Goal: Task Accomplishment & Management: Complete application form

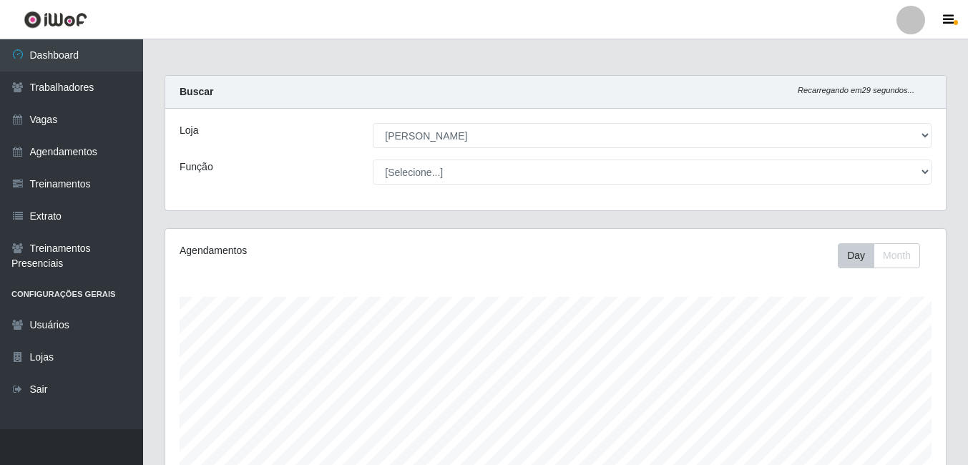
select select "430"
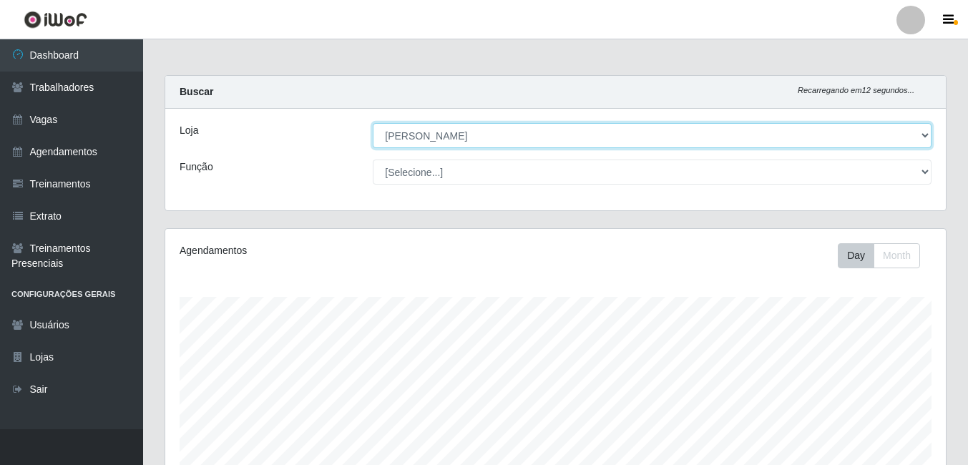
click at [924, 135] on select "[Selecione...] [PERSON_NAME]" at bounding box center [652, 135] width 559 height 25
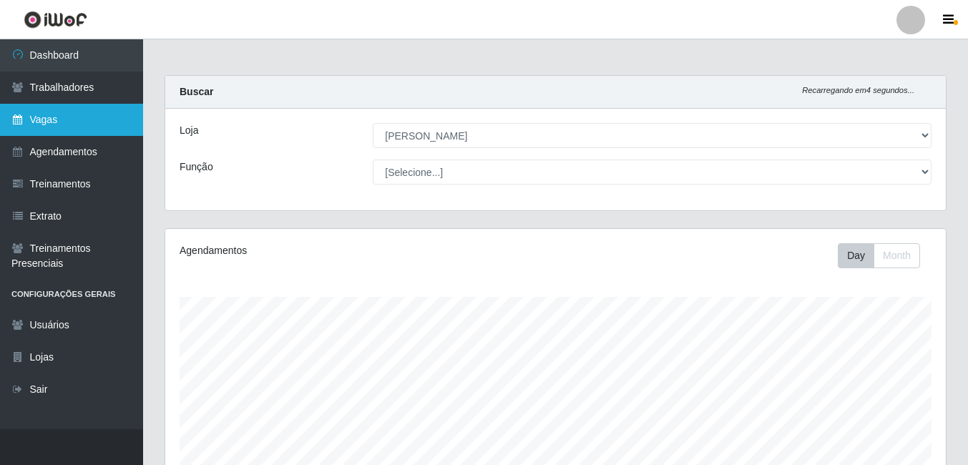
click at [17, 122] on icon at bounding box center [17, 119] width 13 height 10
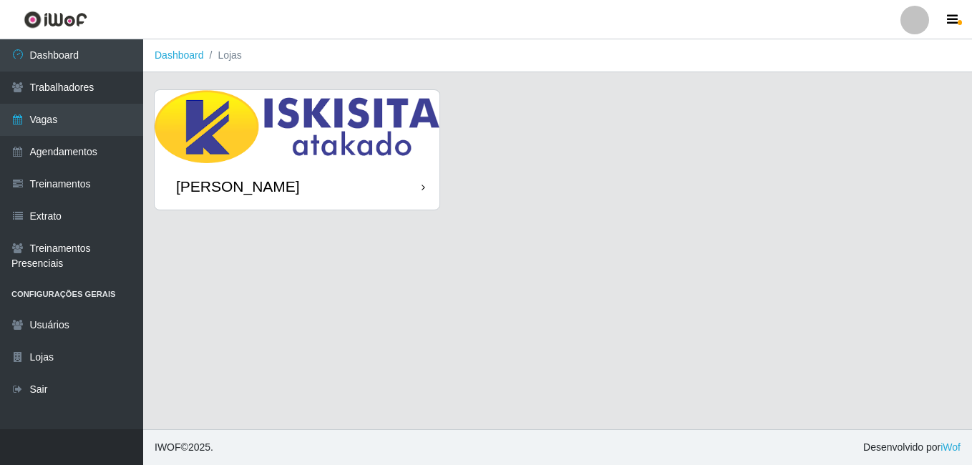
click at [369, 172] on div "[PERSON_NAME]" at bounding box center [297, 186] width 285 height 47
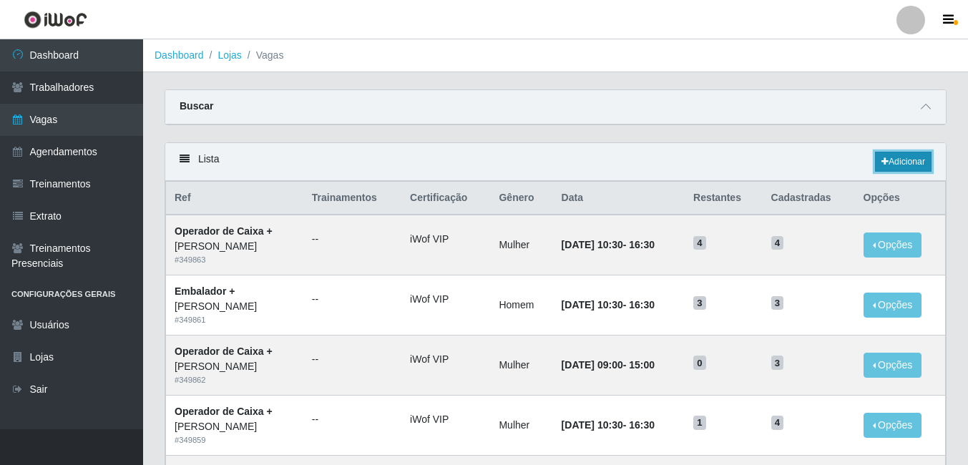
click at [909, 159] on link "Adicionar" at bounding box center [903, 162] width 57 height 20
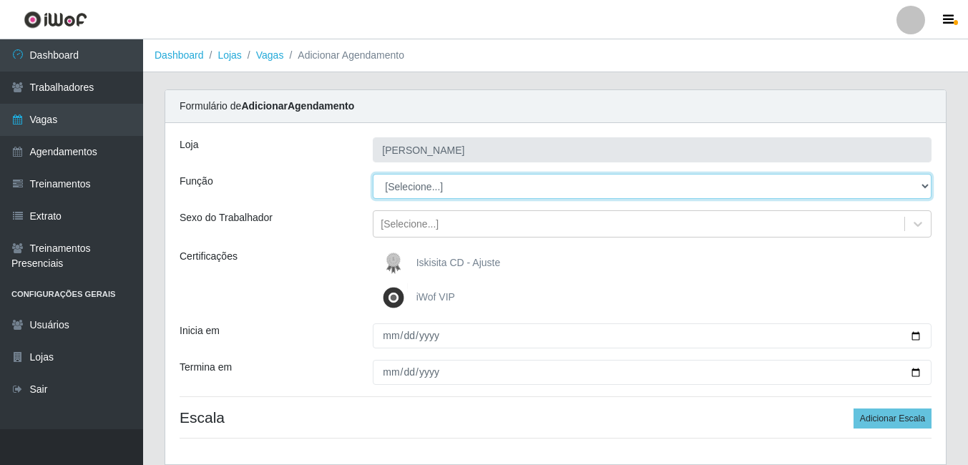
click at [919, 185] on select "[Selecione...] Auxiliar de Estacionamento Auxiliar de Estacionamento + Auxiliar…" at bounding box center [652, 186] width 559 height 25
select select "1"
click at [373, 174] on select "[Selecione...] Auxiliar de Estacionamento Auxiliar de Estacionamento + Auxiliar…" at bounding box center [652, 186] width 559 height 25
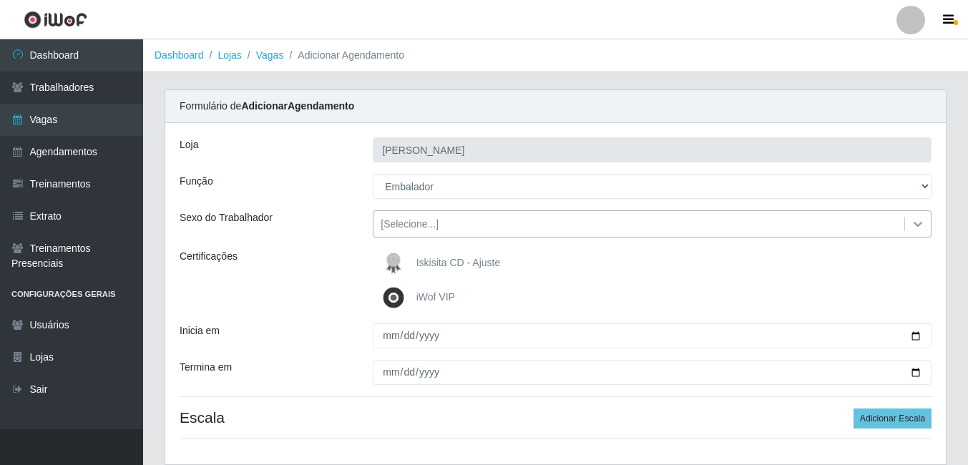
click at [912, 220] on icon at bounding box center [918, 224] width 14 height 14
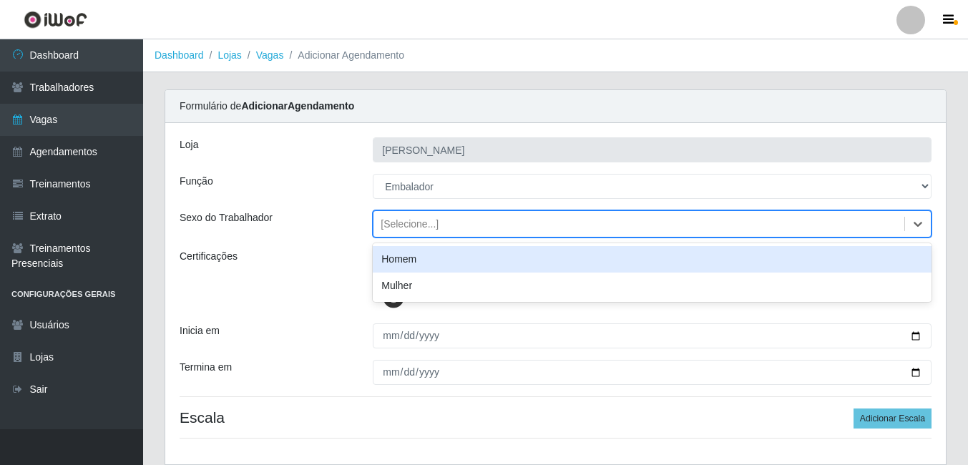
click at [577, 261] on div "Homem" at bounding box center [652, 259] width 559 height 26
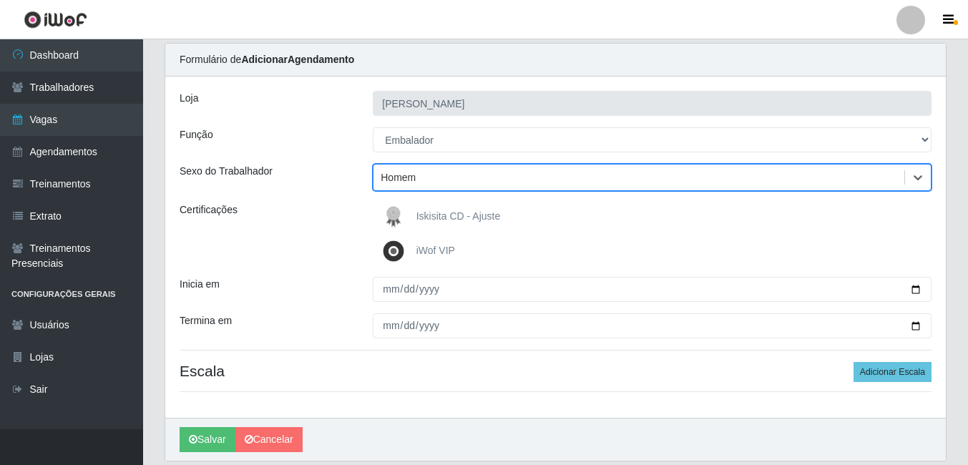
scroll to position [72, 0]
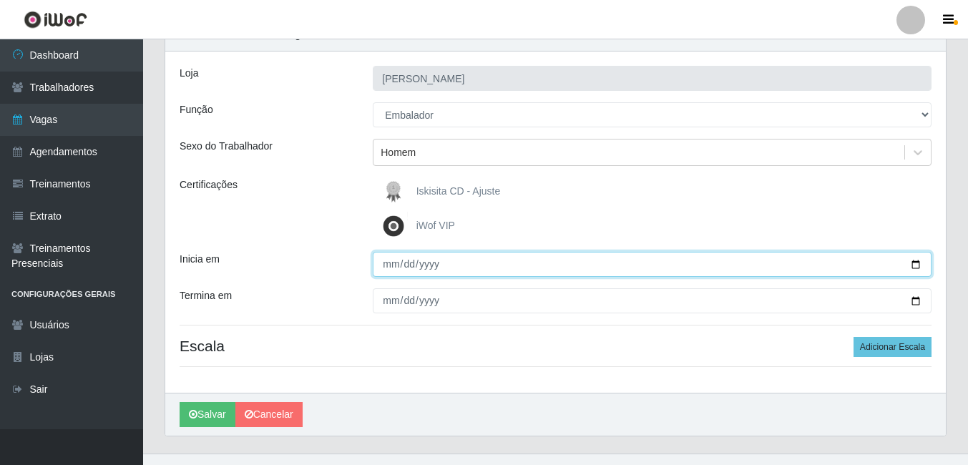
click at [918, 262] on input "Inicia em" at bounding box center [652, 264] width 559 height 25
type input "[DATE]"
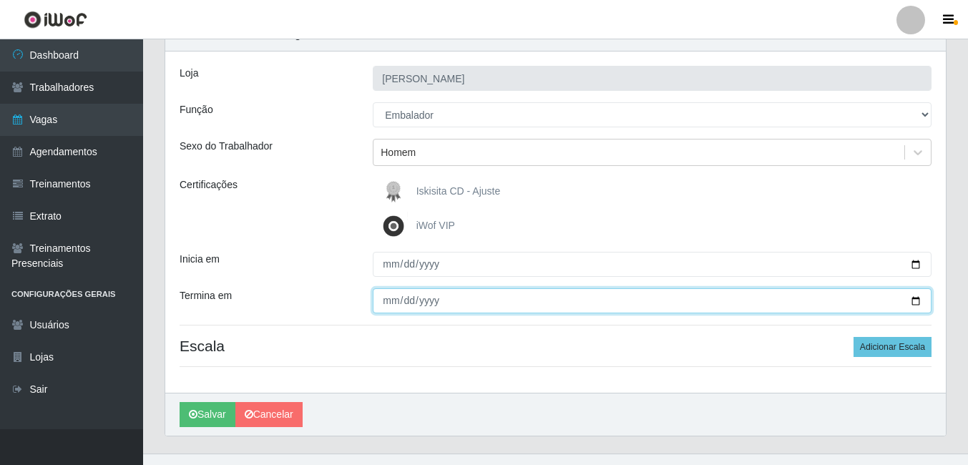
click at [917, 300] on input "Termina em" at bounding box center [652, 300] width 559 height 25
type input "[DATE]"
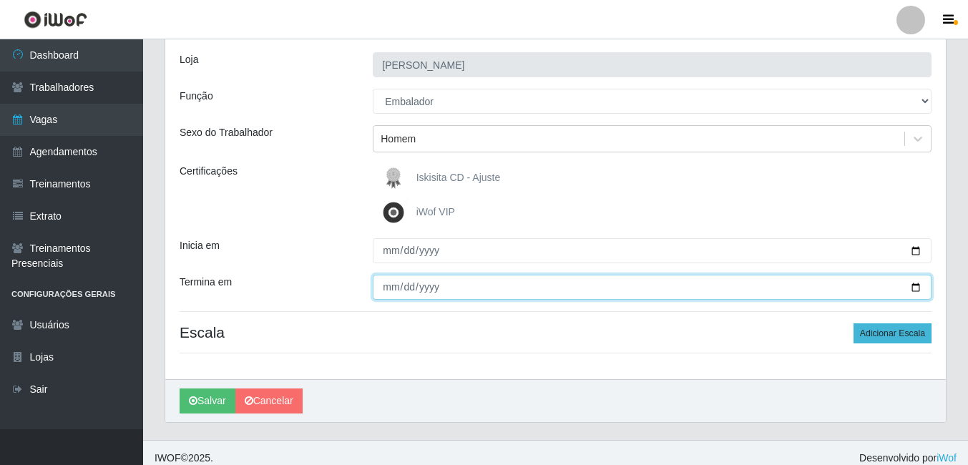
scroll to position [96, 0]
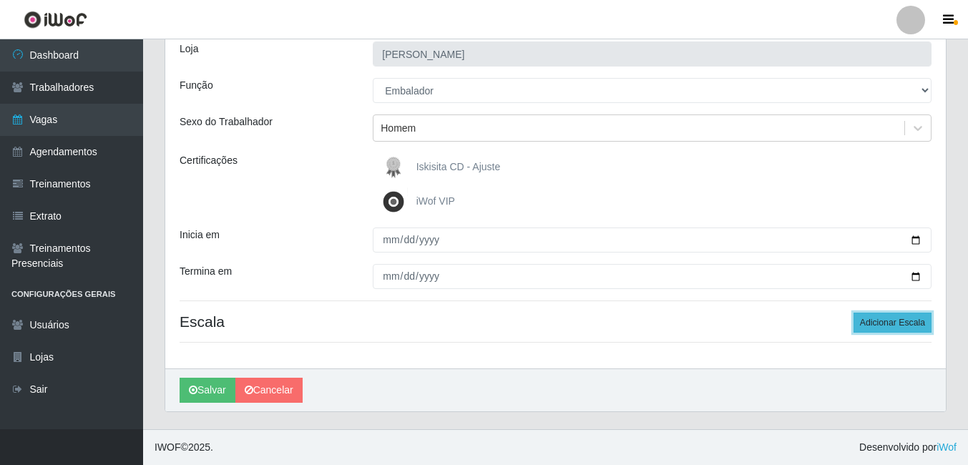
click at [892, 321] on button "Adicionar Escala" at bounding box center [893, 323] width 78 height 20
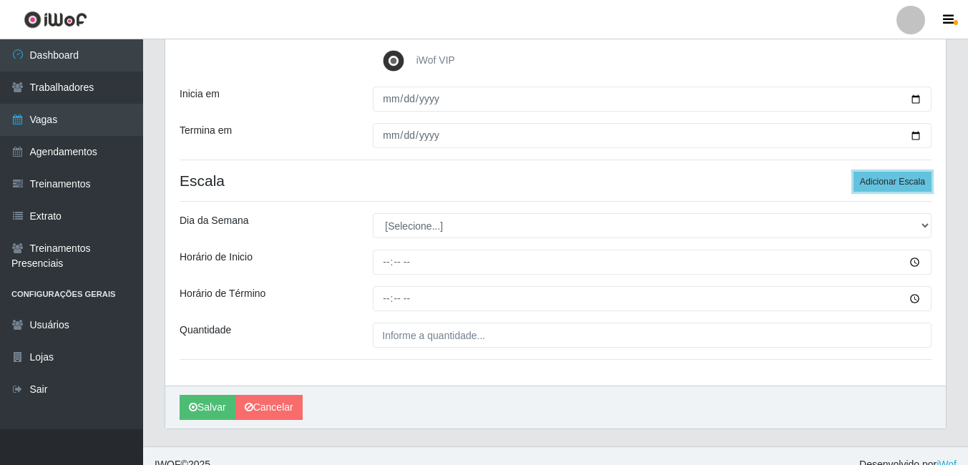
scroll to position [239, 0]
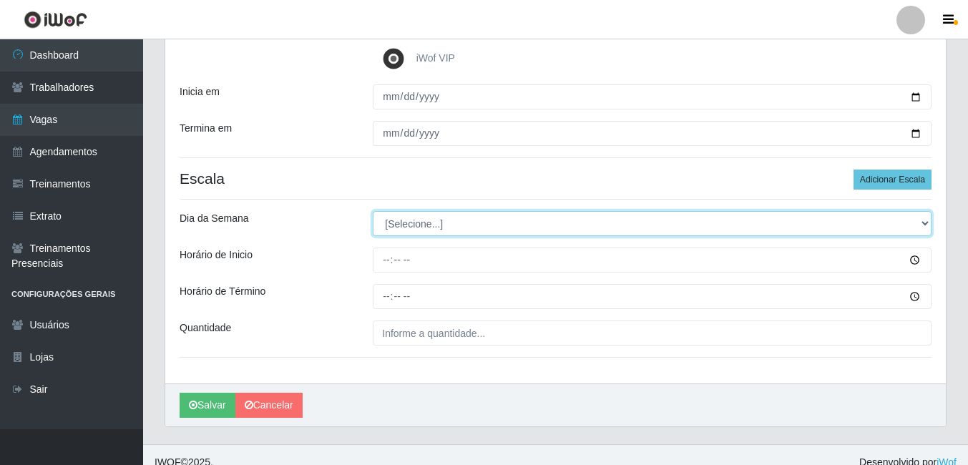
click at [923, 221] on select "[Selecione...] Segunda Terça Quarta Quinta Sexta Sábado Domingo" at bounding box center [652, 223] width 559 height 25
select select "4"
click at [373, 211] on select "[Selecione...] Segunda Terça Quarta Quinta Sexta Sábado Domingo" at bounding box center [652, 223] width 559 height 25
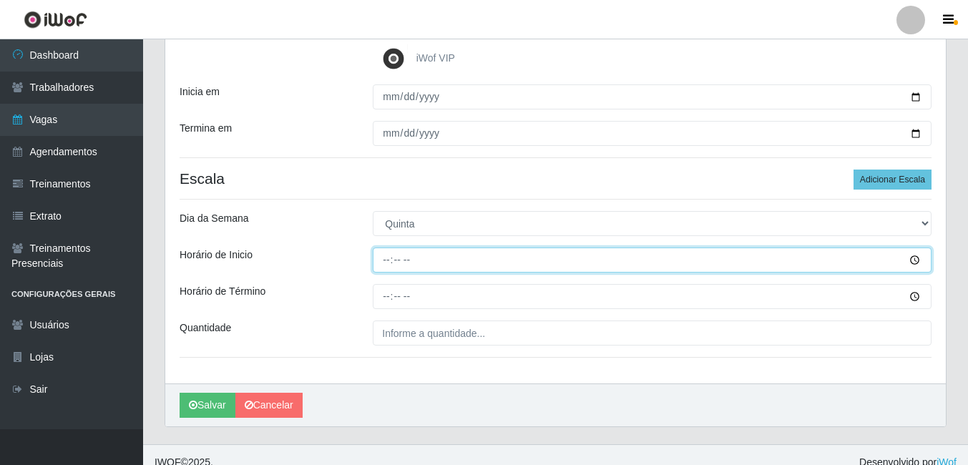
click at [386, 263] on input "Horário de Inicio" at bounding box center [652, 260] width 559 height 25
click at [917, 257] on input "Horário de Inicio" at bounding box center [652, 260] width 559 height 25
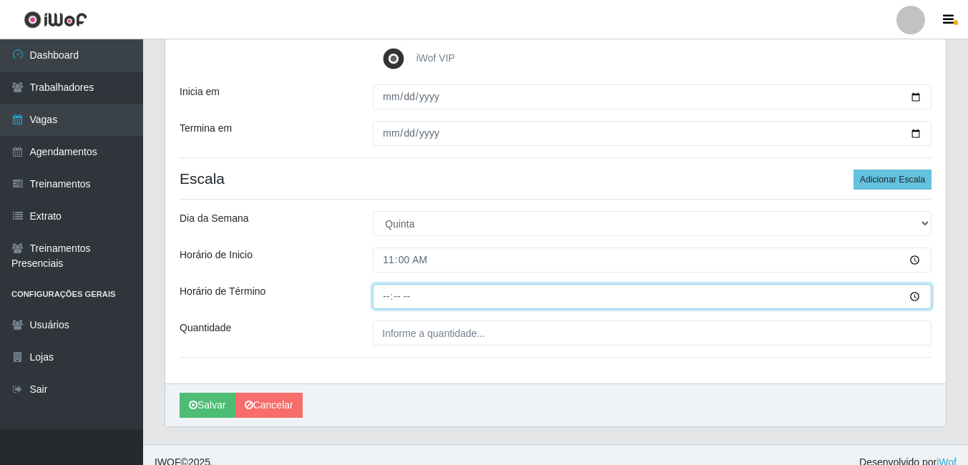
type input "11:00"
click at [910, 295] on input "Horário de Término" at bounding box center [652, 296] width 559 height 25
type input "17:00"
click at [870, 293] on input "17:00" at bounding box center [652, 296] width 559 height 25
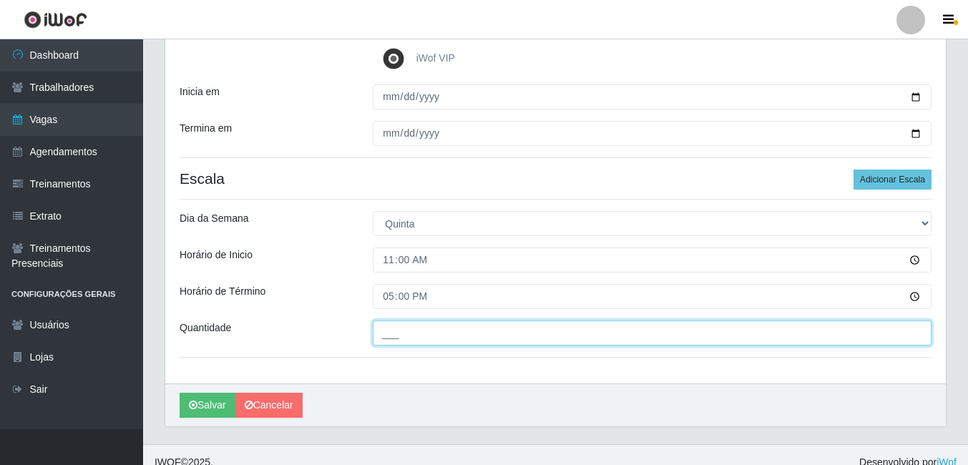
click at [680, 330] on input "___" at bounding box center [652, 333] width 559 height 25
type input "02_"
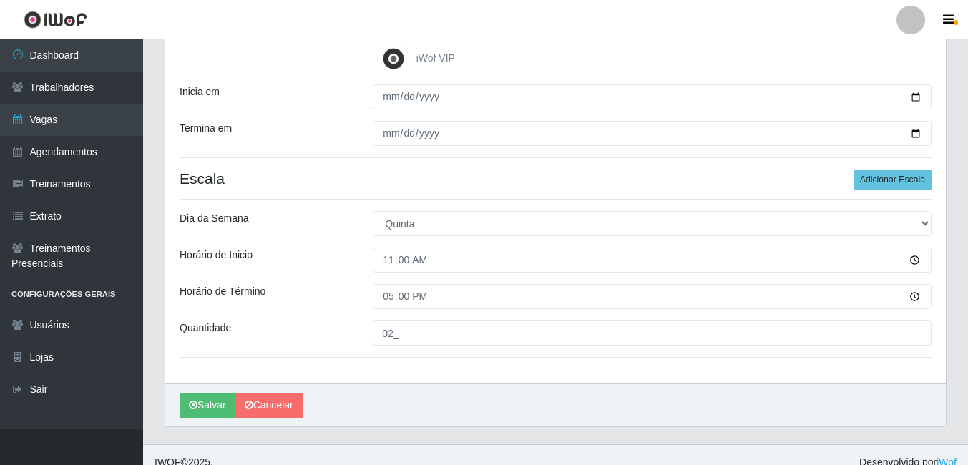
click at [345, 334] on div "Quantidade" at bounding box center [265, 333] width 193 height 25
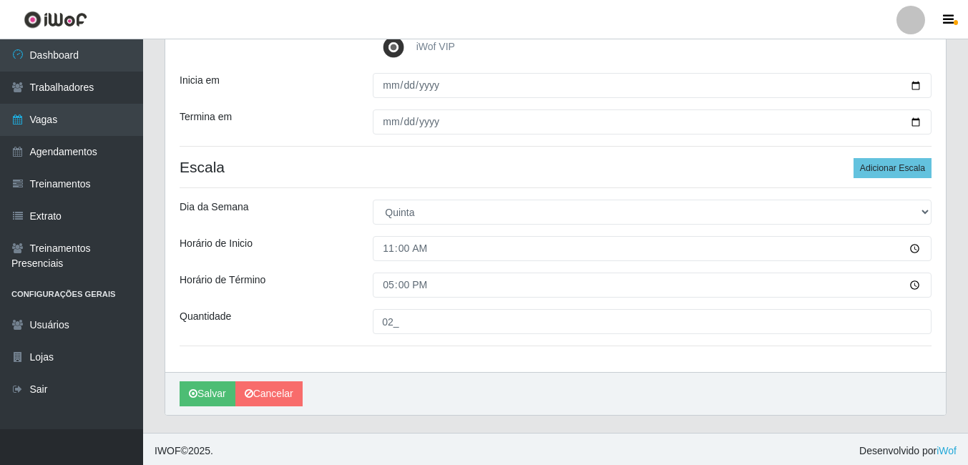
scroll to position [254, 0]
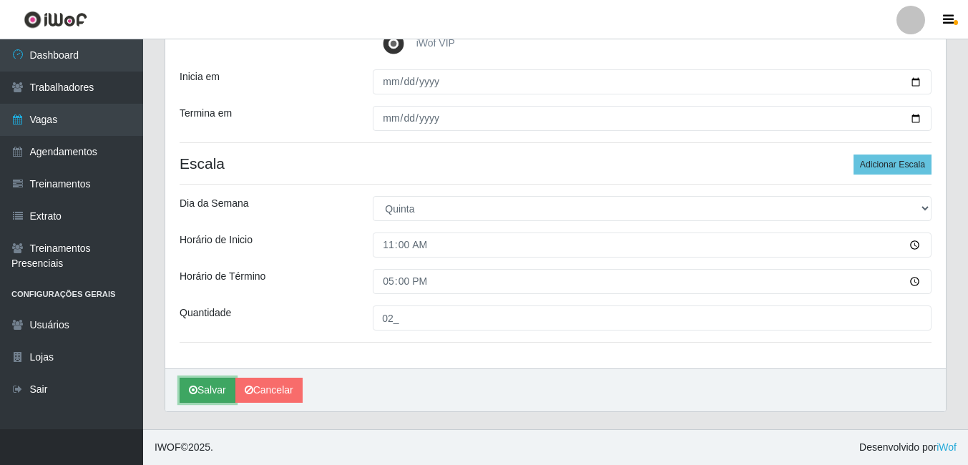
click at [195, 389] on icon "submit" at bounding box center [193, 390] width 9 height 10
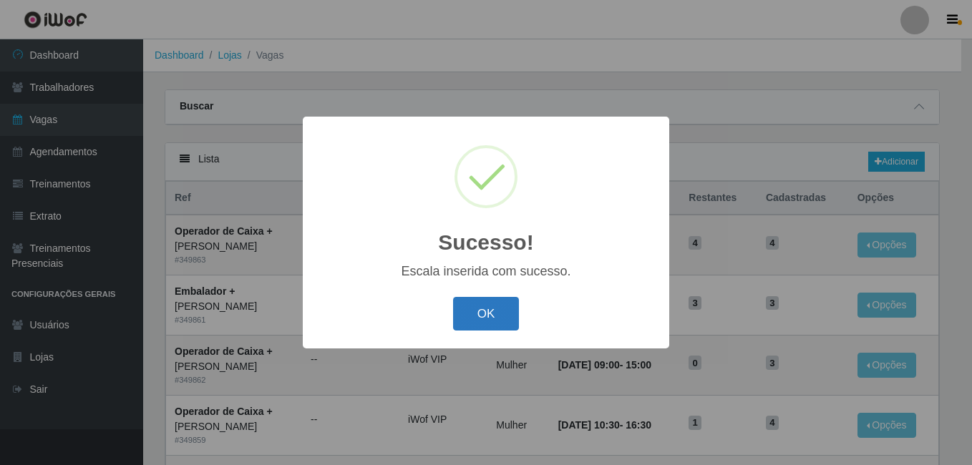
click at [492, 316] on button "OK" at bounding box center [486, 314] width 67 height 34
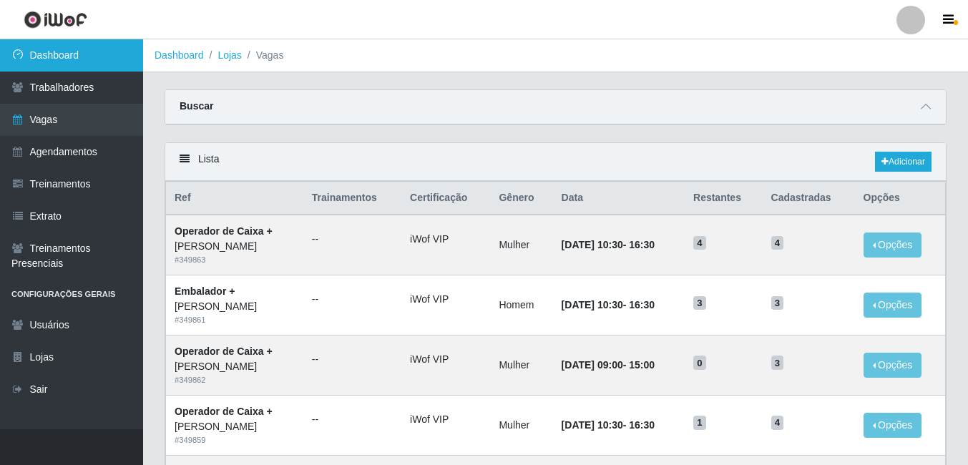
drag, startPoint x: 55, startPoint y: 54, endPoint x: 62, endPoint y: 53, distance: 7.2
click at [55, 53] on link "Dashboard" at bounding box center [71, 55] width 143 height 32
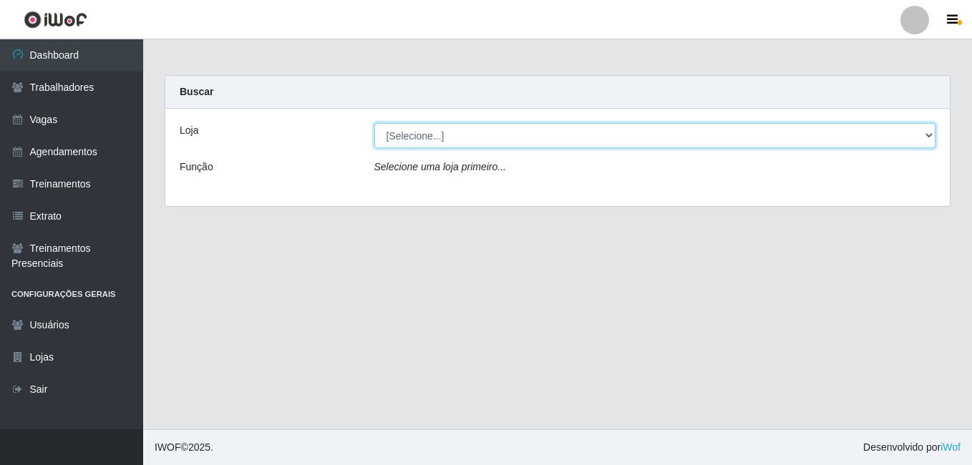
click at [921, 132] on select "[Selecione...] [PERSON_NAME]" at bounding box center [655, 135] width 562 height 25
select select "430"
click at [374, 123] on select "[Selecione...] [PERSON_NAME]" at bounding box center [655, 135] width 562 height 25
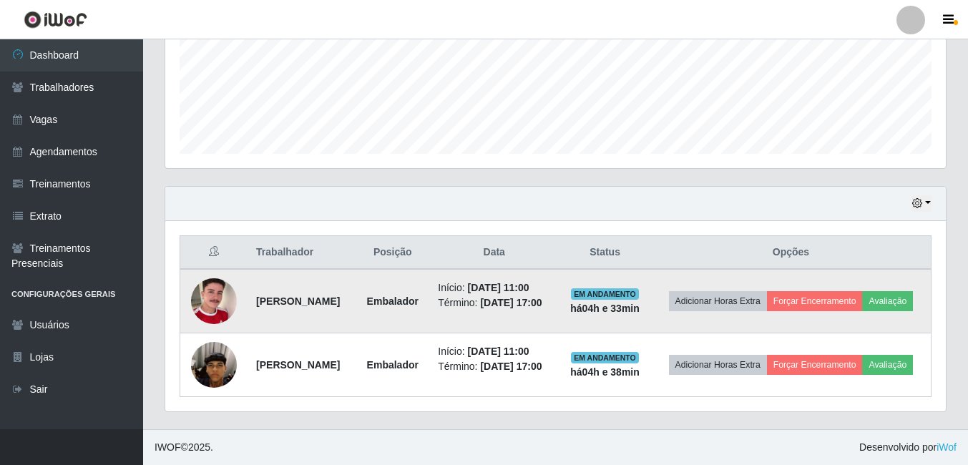
scroll to position [409, 0]
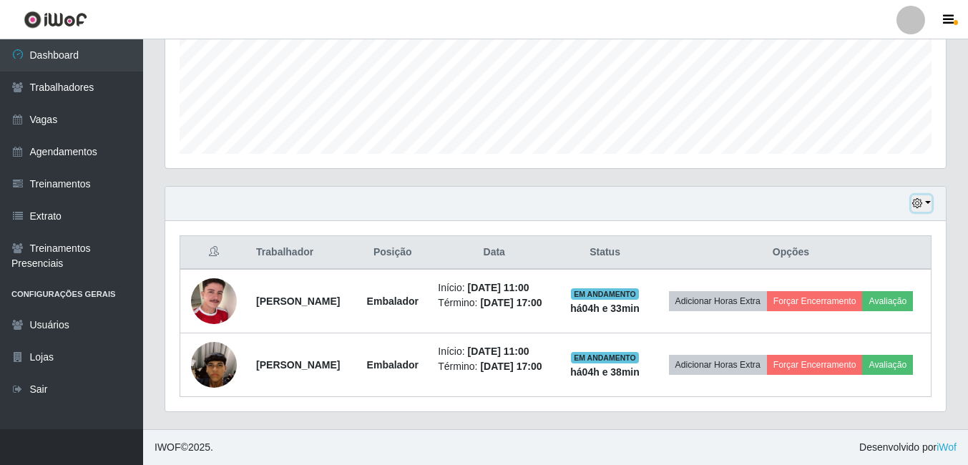
click at [925, 195] on button "button" at bounding box center [922, 203] width 20 height 16
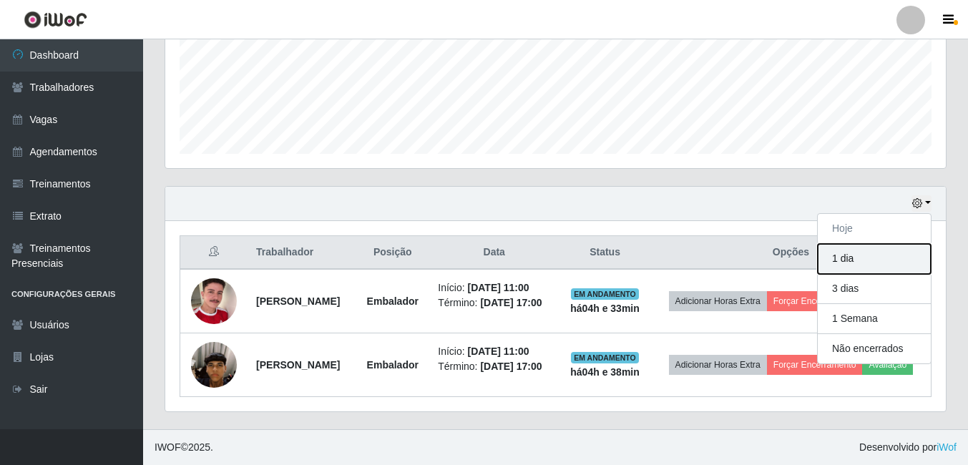
click at [851, 244] on button "1 dia" at bounding box center [874, 259] width 113 height 30
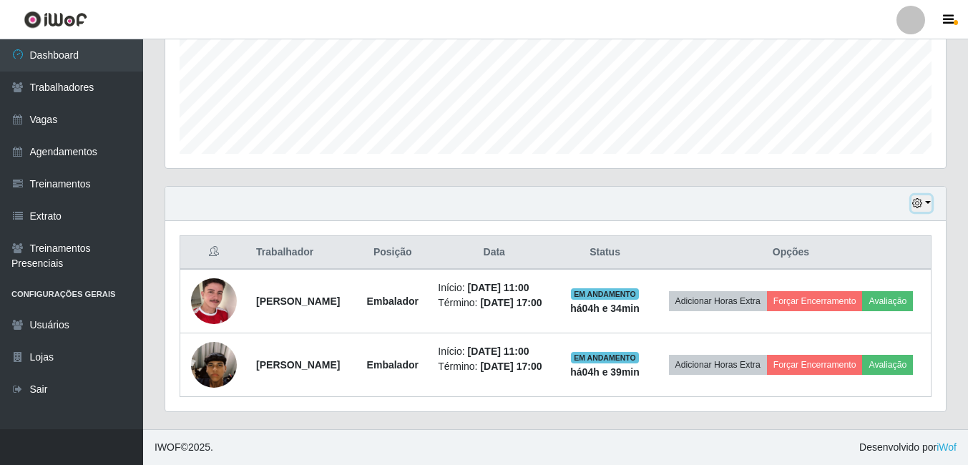
click at [928, 195] on button "button" at bounding box center [922, 203] width 20 height 16
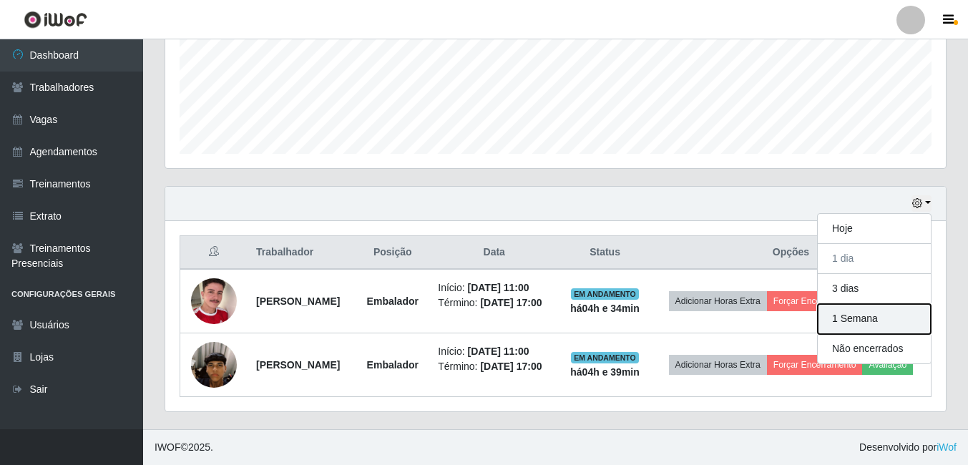
click at [907, 304] on button "1 Semana" at bounding box center [874, 319] width 113 height 30
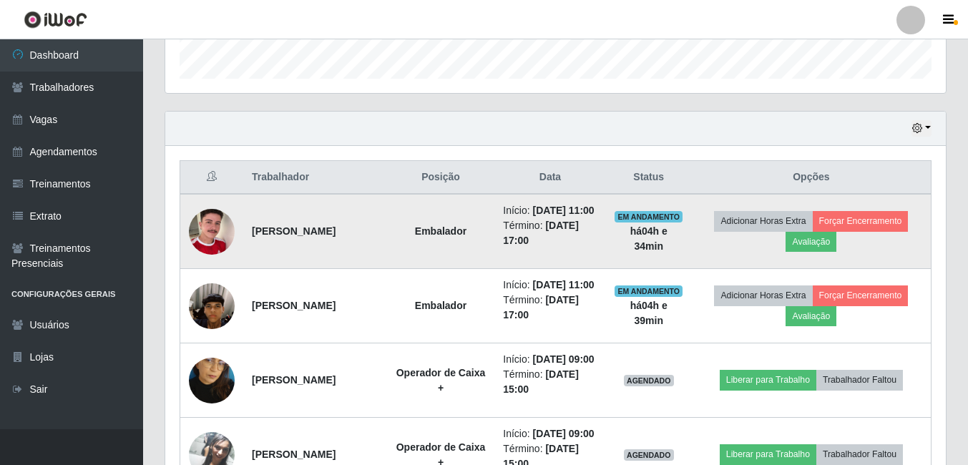
scroll to position [429, 0]
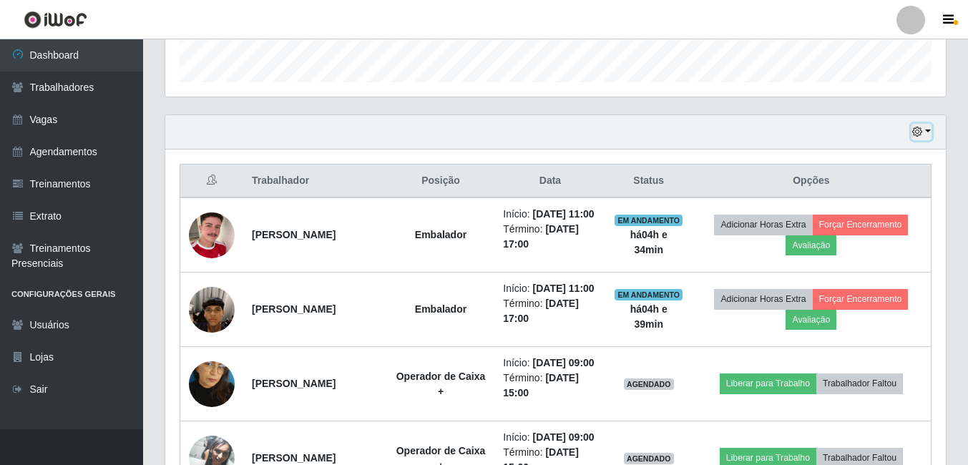
click at [925, 130] on button "button" at bounding box center [922, 132] width 20 height 16
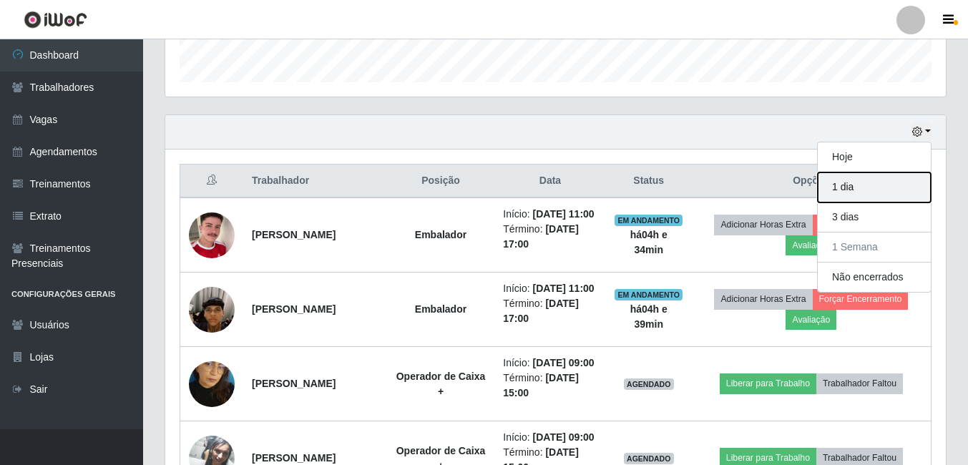
click at [871, 188] on button "1 dia" at bounding box center [874, 187] width 113 height 30
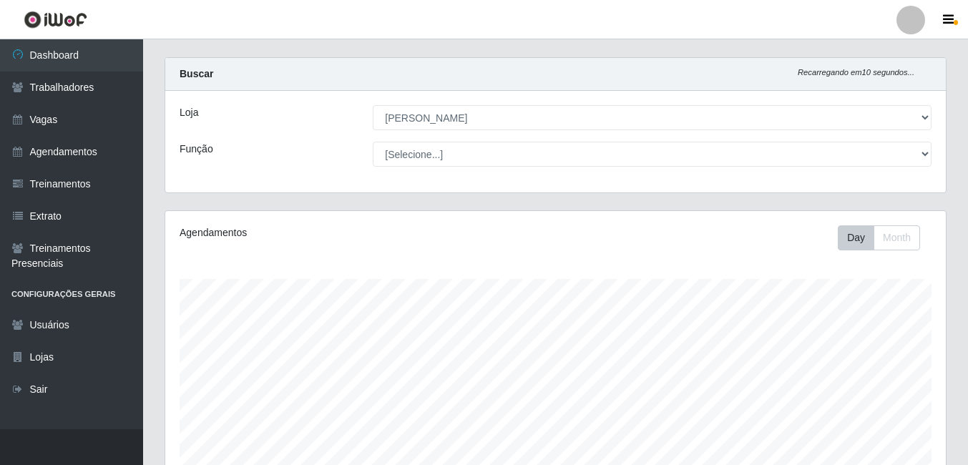
scroll to position [0, 0]
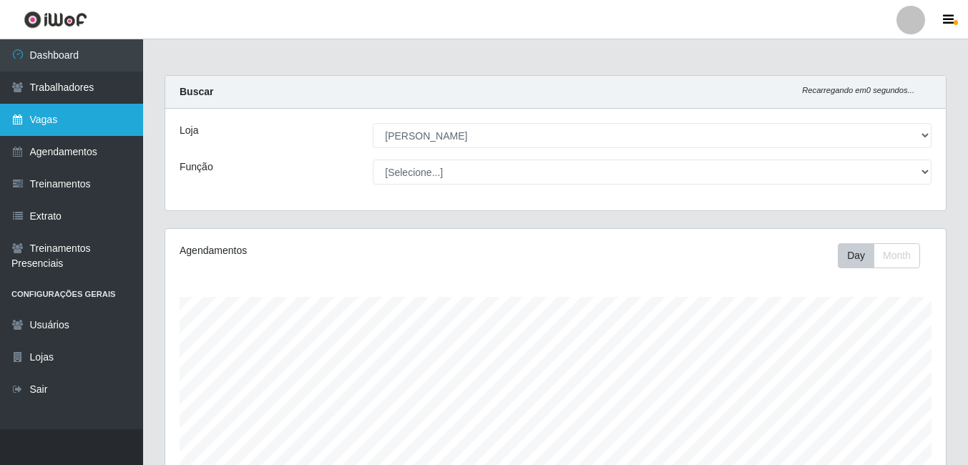
click at [75, 112] on link "Vagas" at bounding box center [71, 120] width 143 height 32
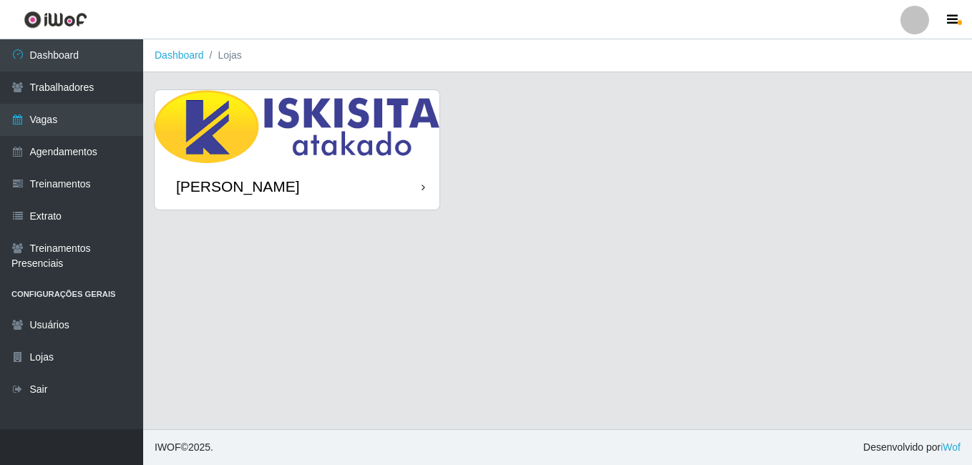
click at [414, 182] on div "[PERSON_NAME]" at bounding box center [297, 186] width 285 height 47
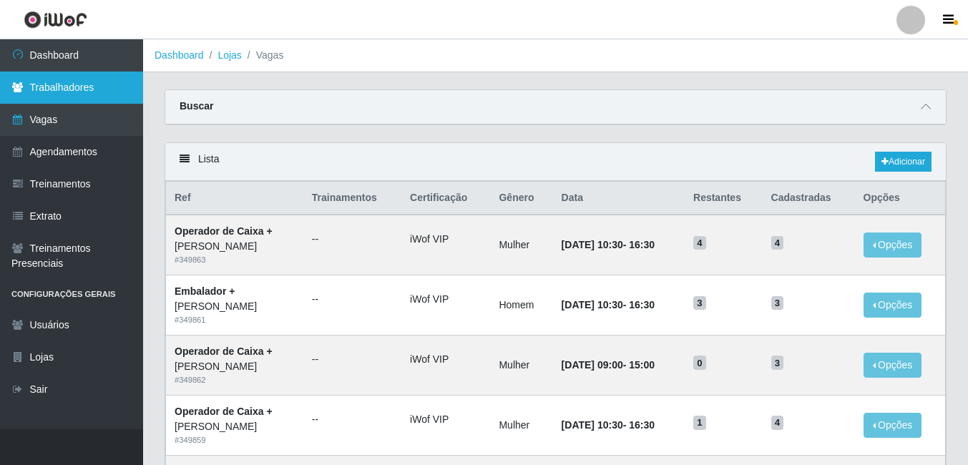
click at [87, 90] on link "Trabalhadores" at bounding box center [71, 88] width 143 height 32
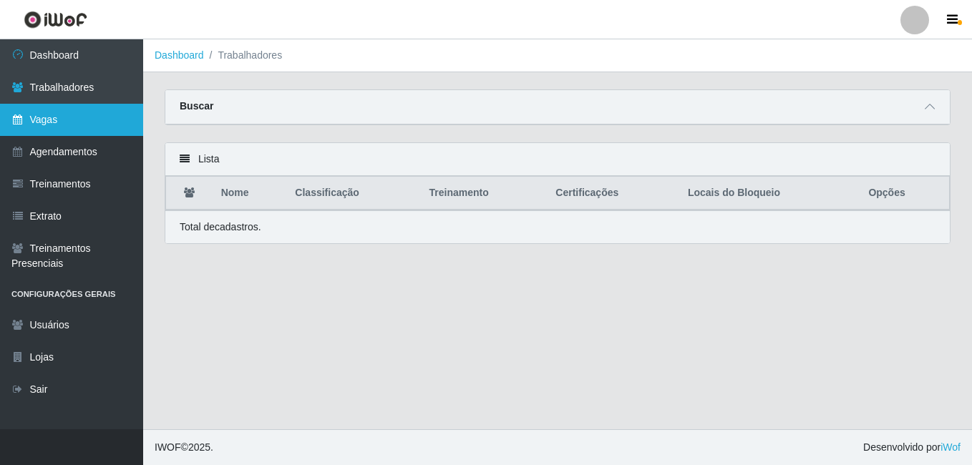
click at [63, 120] on link "Vagas" at bounding box center [71, 120] width 143 height 32
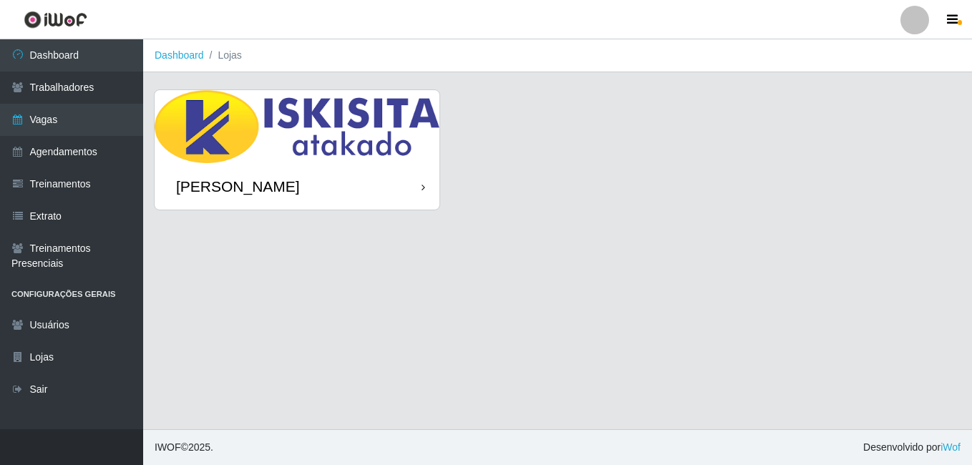
click at [421, 186] on div "[PERSON_NAME]" at bounding box center [297, 186] width 285 height 47
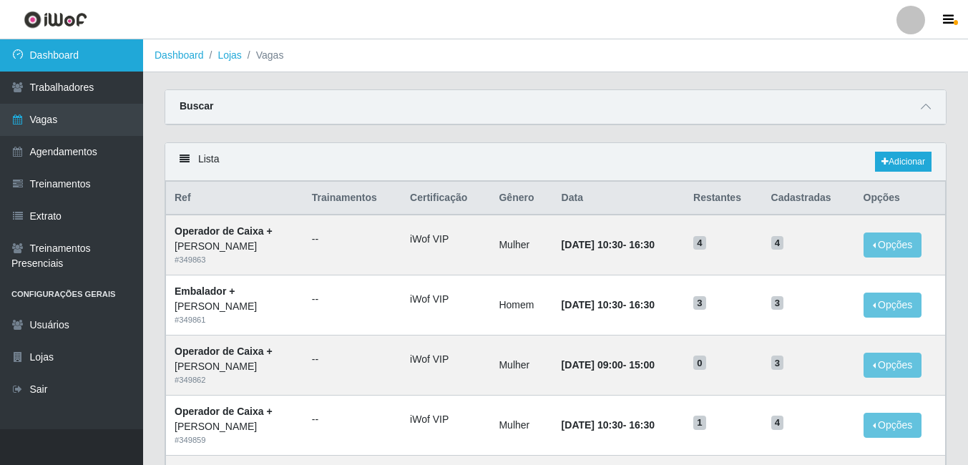
click at [68, 45] on link "Dashboard" at bounding box center [71, 55] width 143 height 32
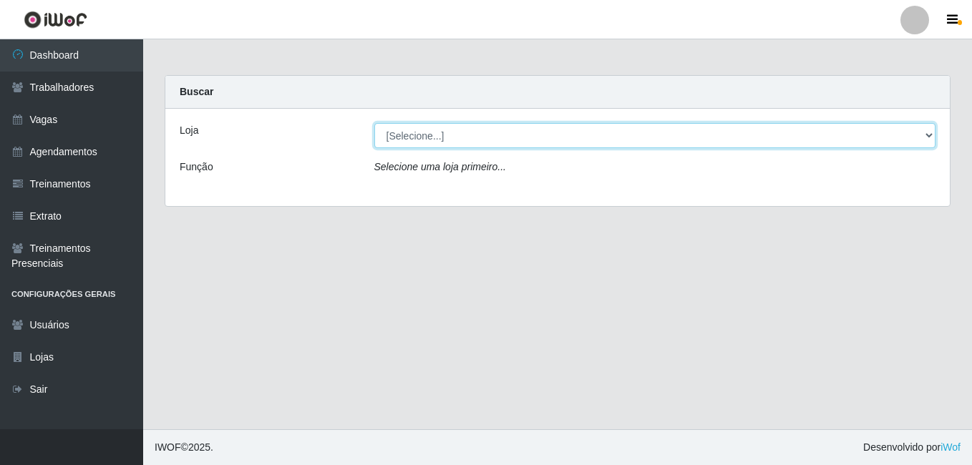
click at [929, 134] on select "[Selecione...] [PERSON_NAME]" at bounding box center [655, 135] width 562 height 25
select select "430"
click at [374, 123] on select "[Selecione...] [PERSON_NAME]" at bounding box center [655, 135] width 562 height 25
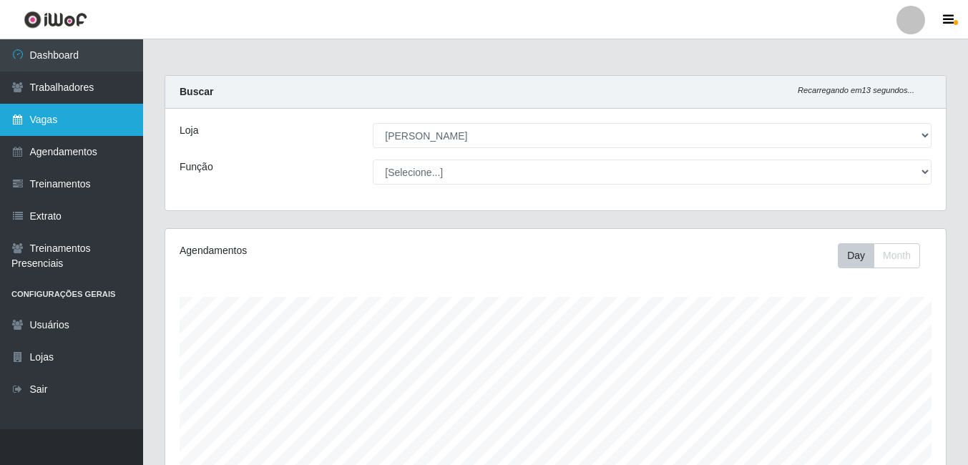
click at [65, 113] on link "Vagas" at bounding box center [71, 120] width 143 height 32
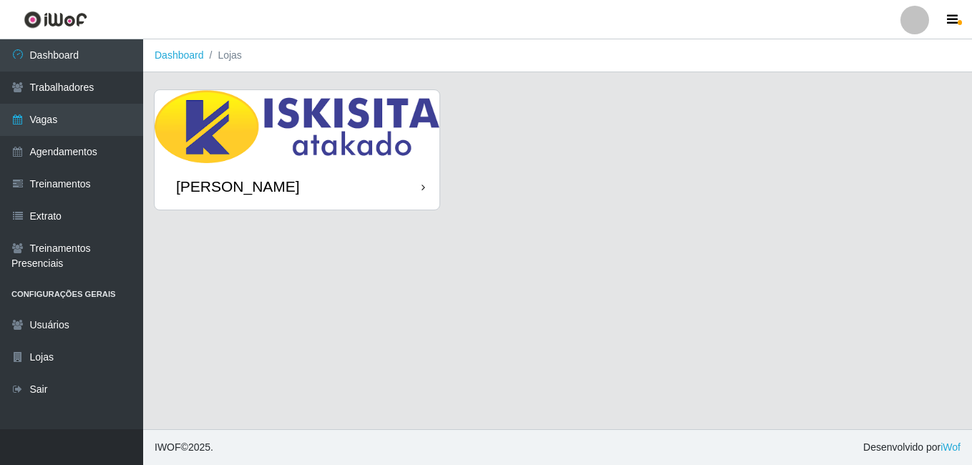
click at [409, 178] on div "[PERSON_NAME]" at bounding box center [297, 186] width 285 height 47
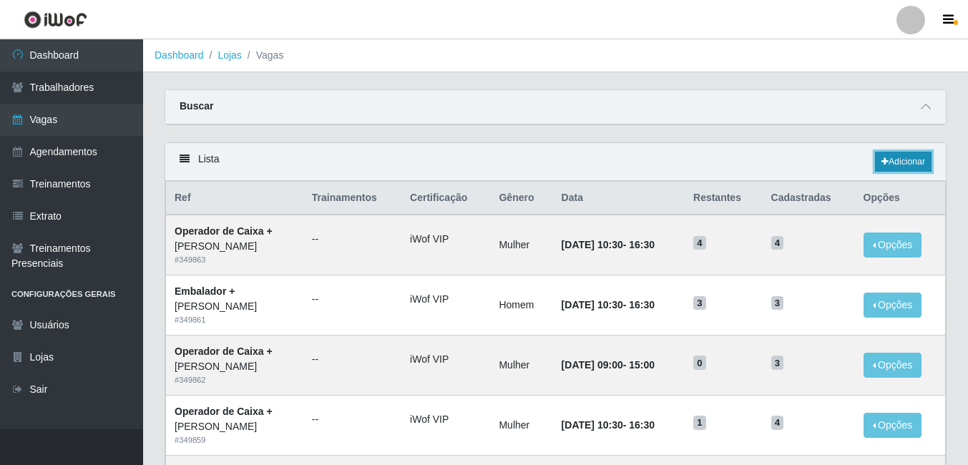
click at [913, 160] on link "Adicionar" at bounding box center [903, 162] width 57 height 20
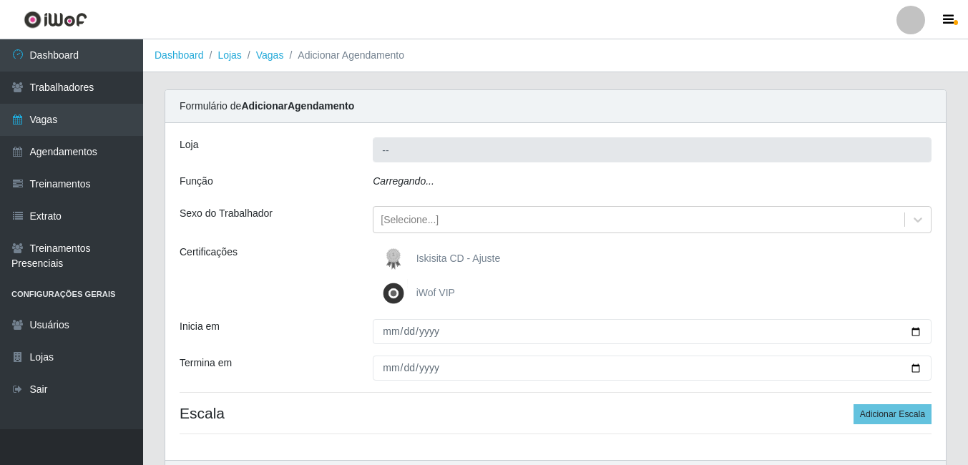
type input "[PERSON_NAME]"
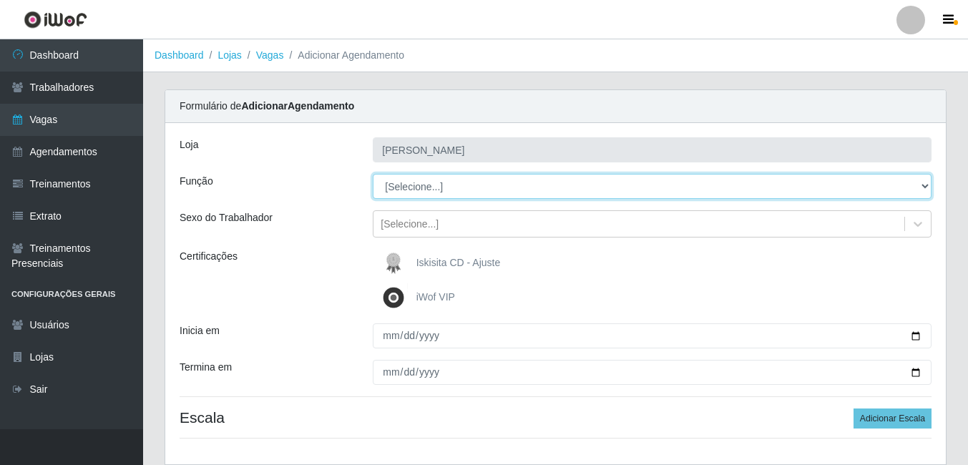
click at [919, 185] on select "[Selecione...] Auxiliar de Estacionamento Auxiliar de Estacionamento + Auxiliar…" at bounding box center [652, 186] width 559 height 25
select select "1"
click at [373, 174] on select "[Selecione...] Auxiliar de Estacionamento Auxiliar de Estacionamento + Auxiliar…" at bounding box center [652, 186] width 559 height 25
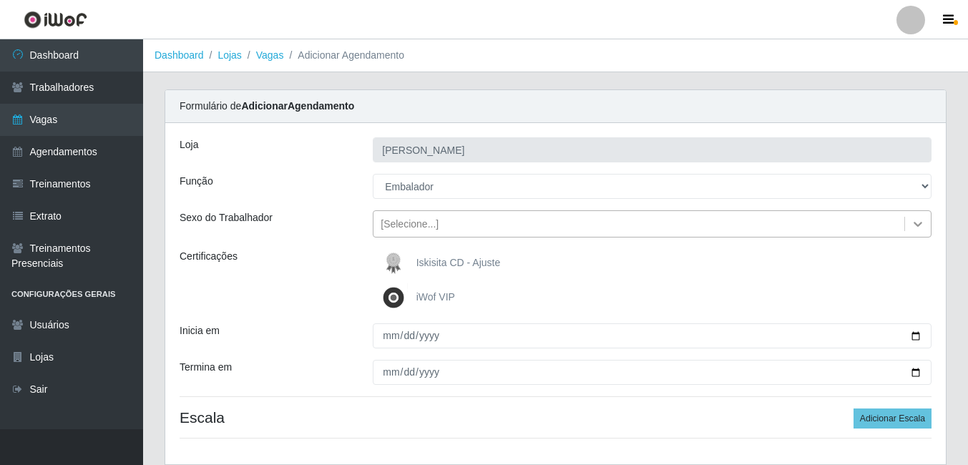
click at [919, 223] on icon at bounding box center [918, 224] width 14 height 14
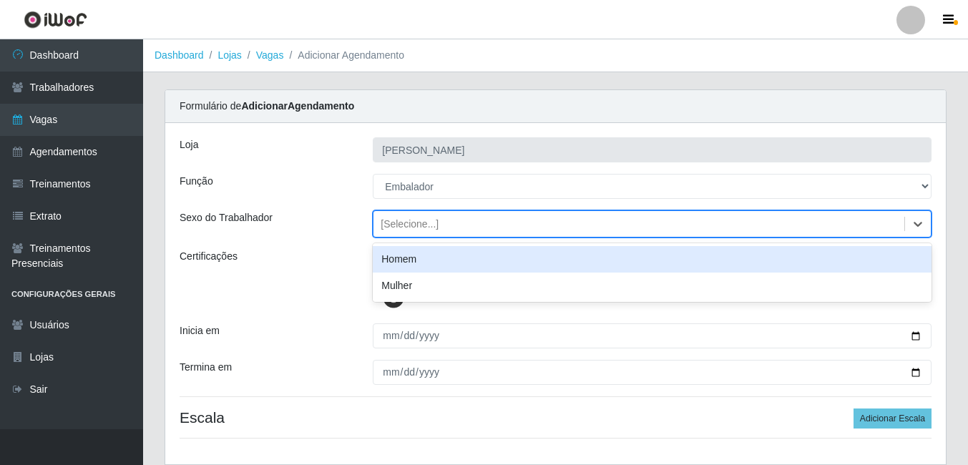
click at [486, 262] on div "Homem" at bounding box center [652, 259] width 559 height 26
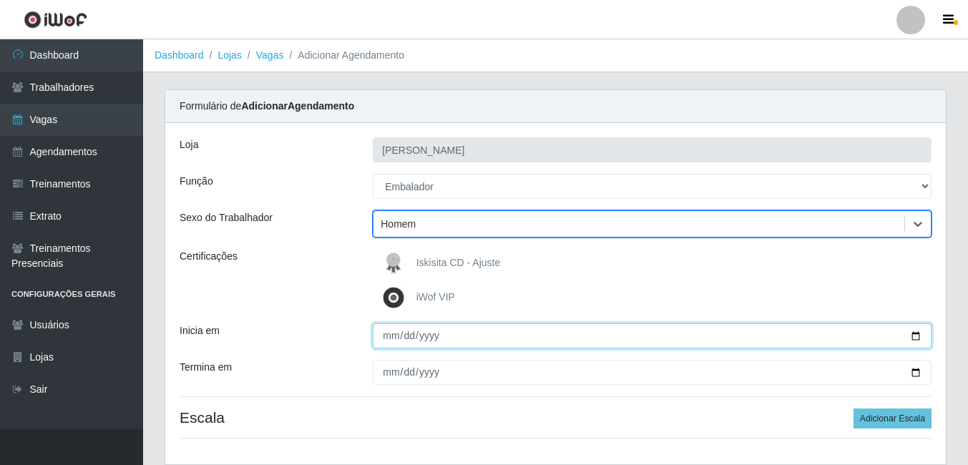
click at [592, 338] on input "Inicia em" at bounding box center [652, 335] width 559 height 25
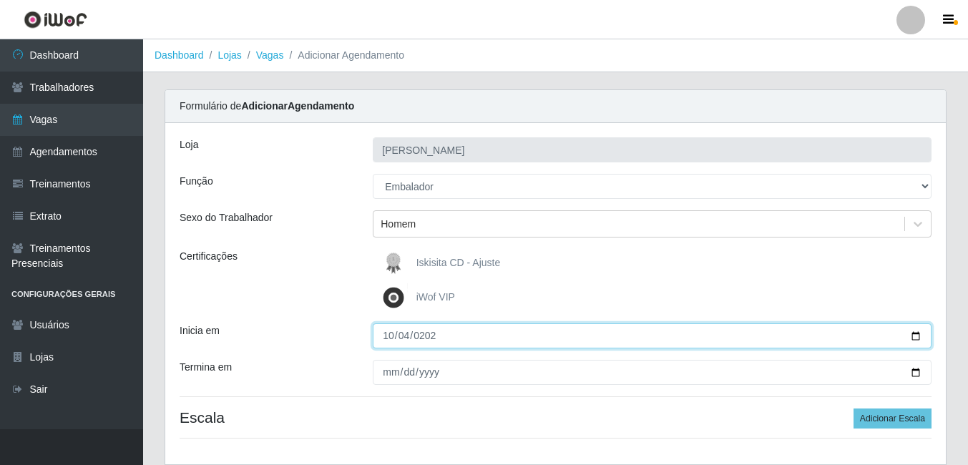
type input "[DATE]"
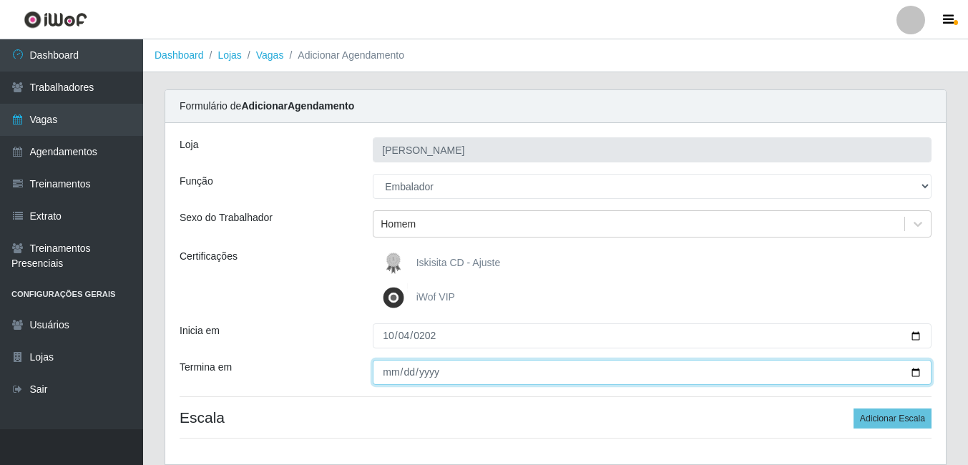
click at [386, 374] on input "Termina em" at bounding box center [652, 372] width 559 height 25
type input "[DATE]"
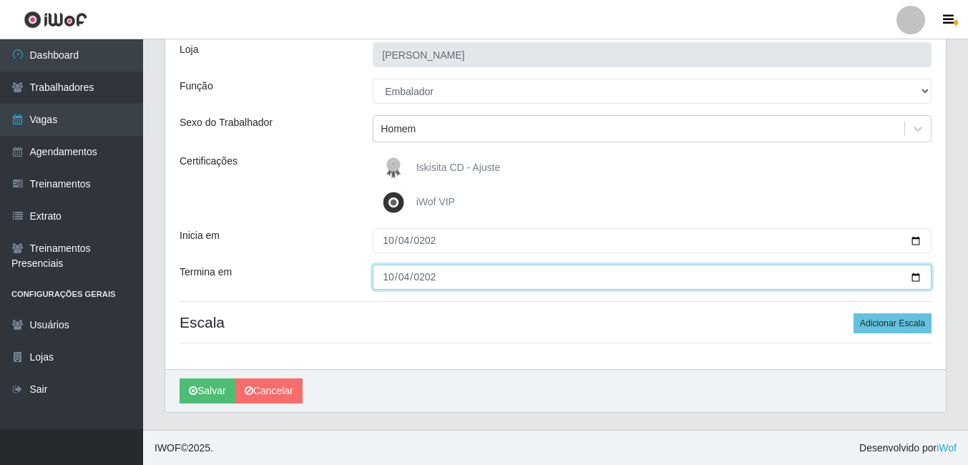
scroll to position [96, 0]
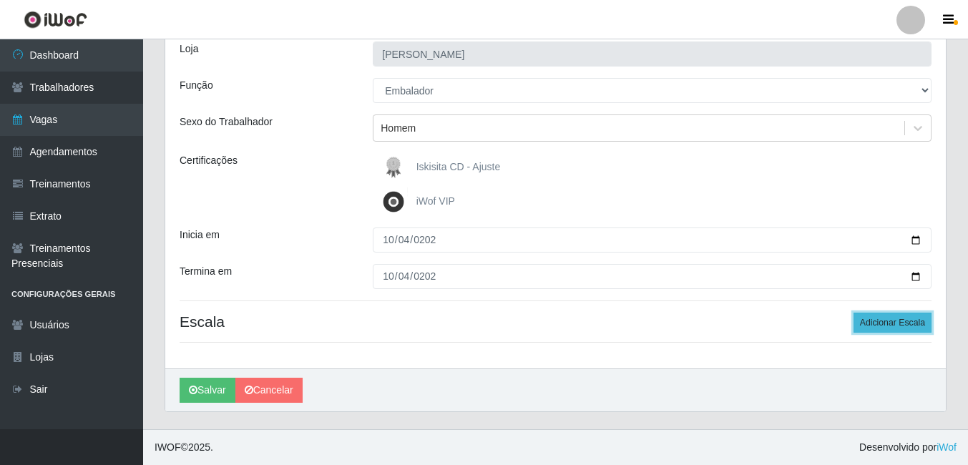
click at [888, 321] on button "Adicionar Escala" at bounding box center [893, 323] width 78 height 20
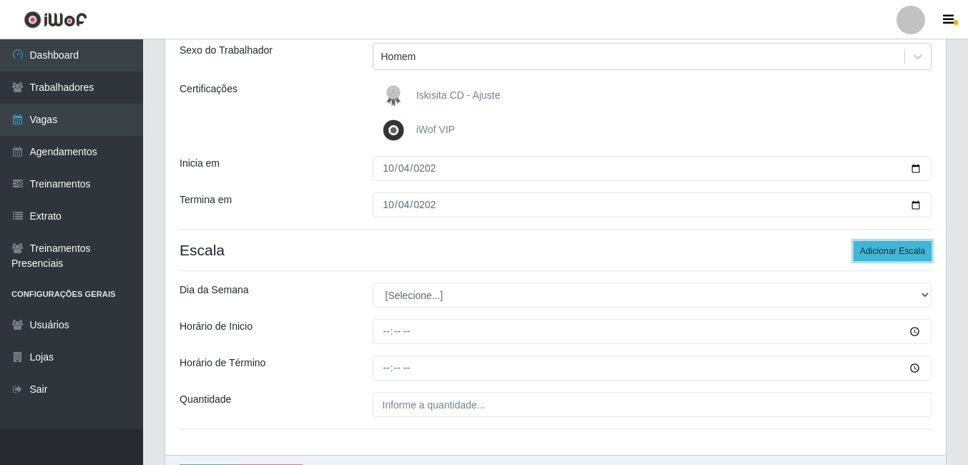
scroll to position [239, 0]
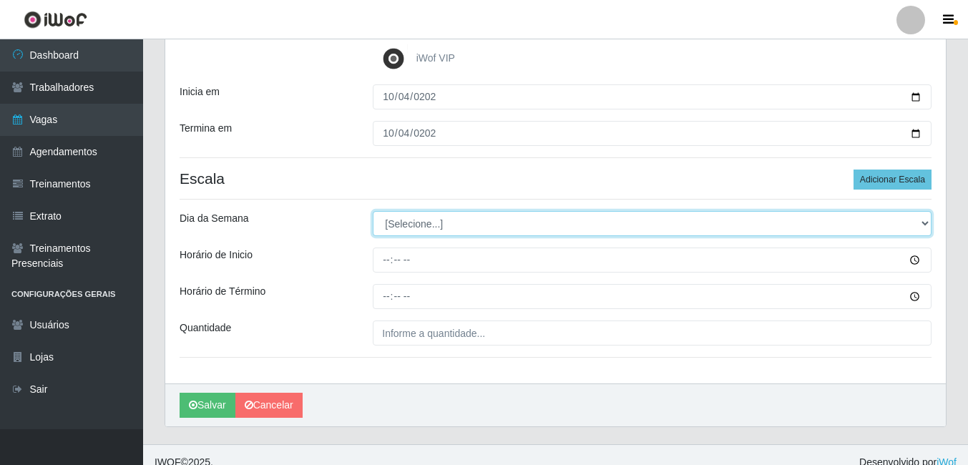
click at [924, 223] on select "[Selecione...] Segunda Terça Quarta Quinta Sexta Sábado Domingo" at bounding box center [652, 223] width 559 height 25
select select "6"
click at [373, 211] on select "[Selecione...] Segunda Terça Quarta Quinta Sexta Sábado Domingo" at bounding box center [652, 223] width 559 height 25
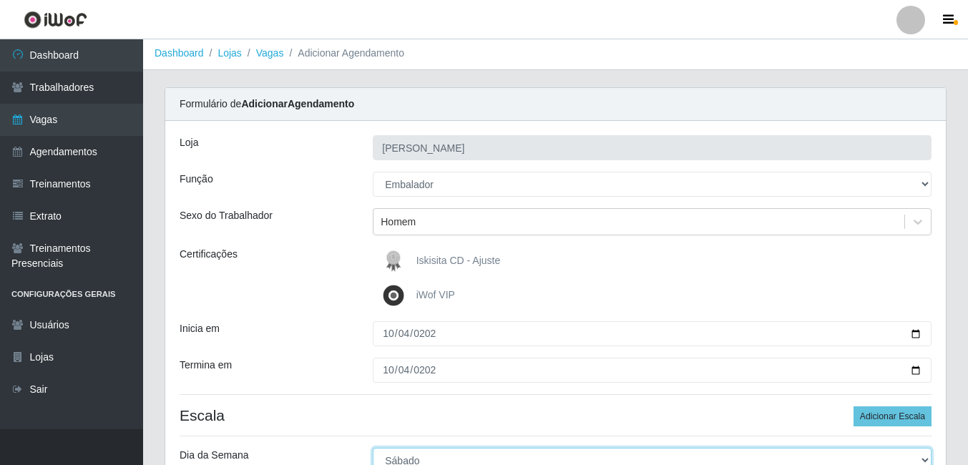
scroll to position [0, 0]
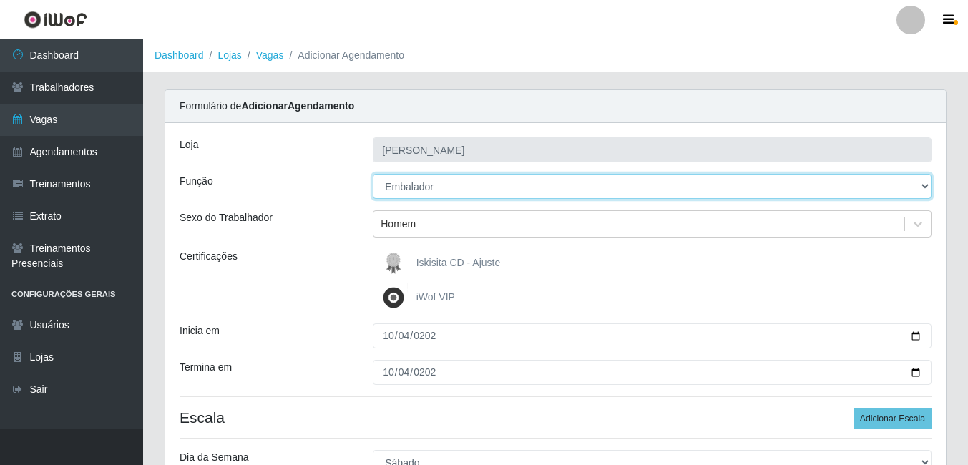
click at [546, 178] on select "[Selecione...] Auxiliar de Estacionamento Auxiliar de Estacionamento + Auxiliar…" at bounding box center [652, 186] width 559 height 25
select select "70"
click at [373, 174] on select "[Selecione...] Auxiliar de Estacionamento Auxiliar de Estacionamento + Auxiliar…" at bounding box center [652, 186] width 559 height 25
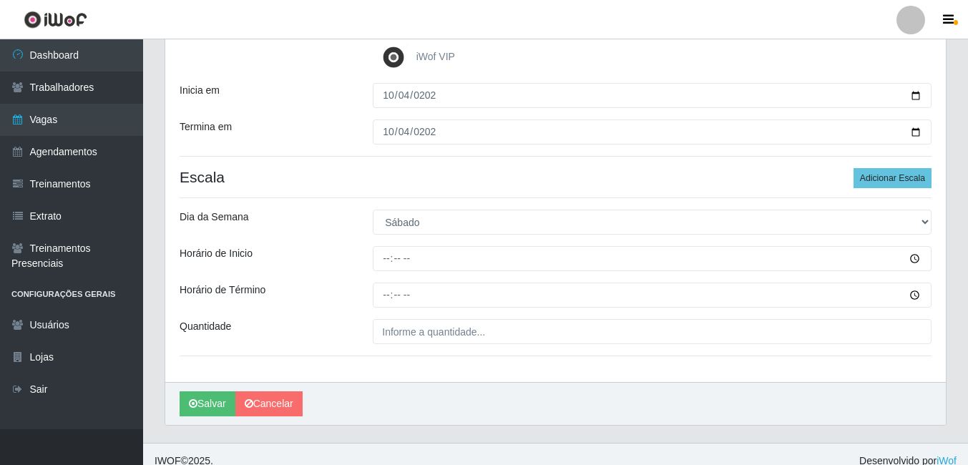
scroll to position [254, 0]
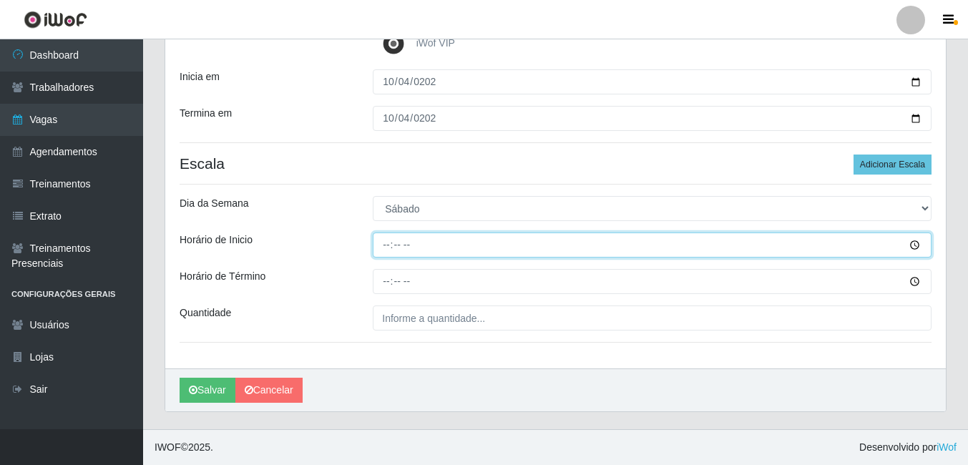
click at [385, 246] on input "Horário de Inicio" at bounding box center [652, 245] width 559 height 25
type input "11:00"
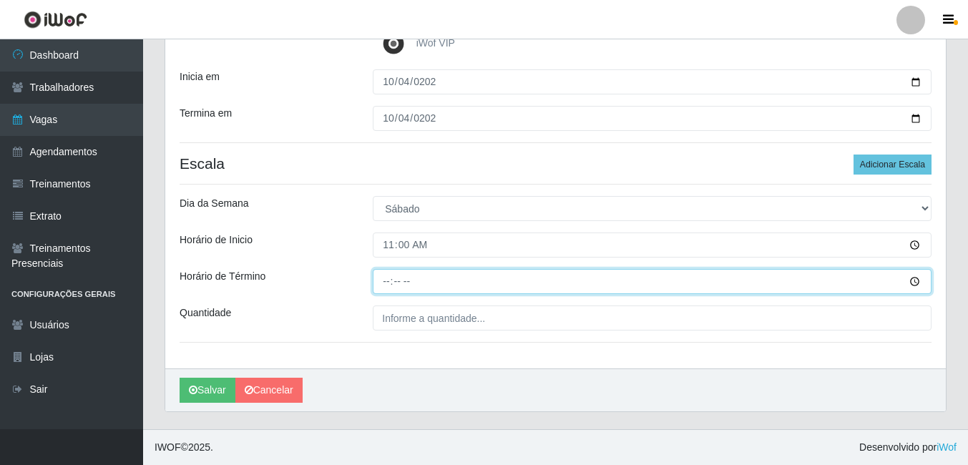
click at [384, 280] on input "Horário de Término" at bounding box center [652, 281] width 559 height 25
type input "17:00"
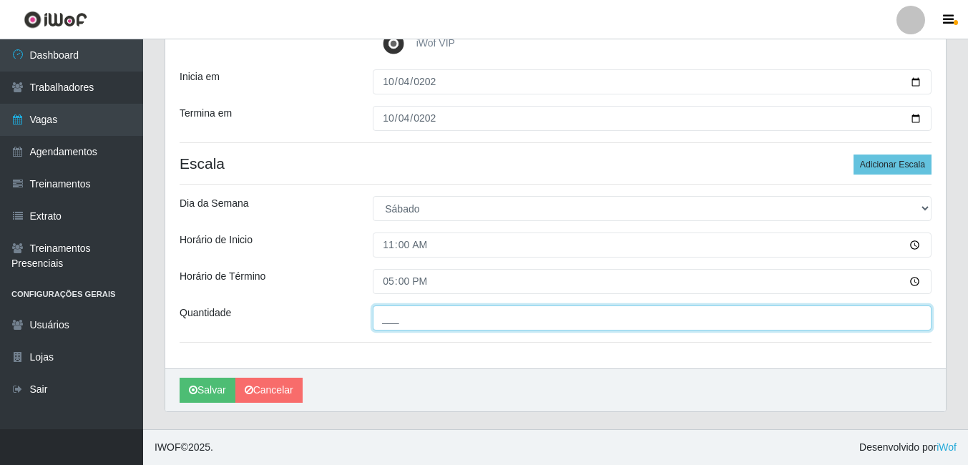
click at [520, 320] on input "___" at bounding box center [652, 318] width 559 height 25
type input "02_"
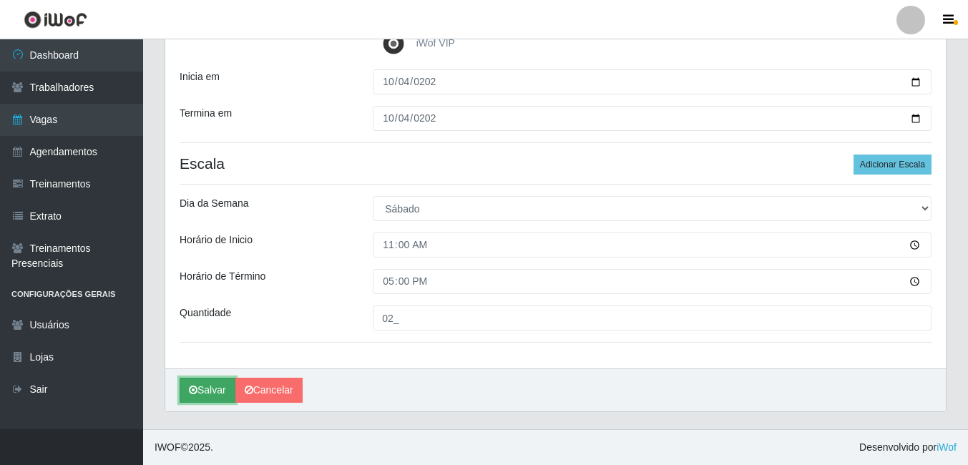
click at [204, 382] on button "Salvar" at bounding box center [208, 390] width 56 height 25
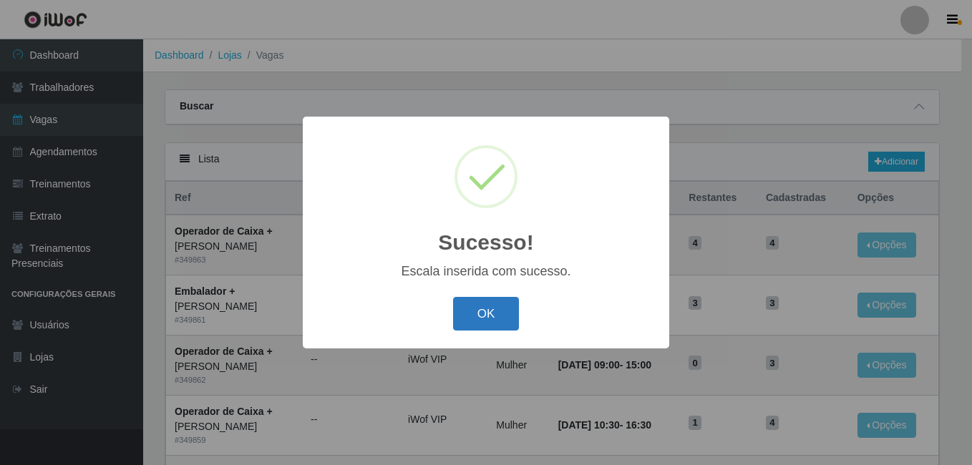
click at [486, 318] on button "OK" at bounding box center [486, 314] width 67 height 34
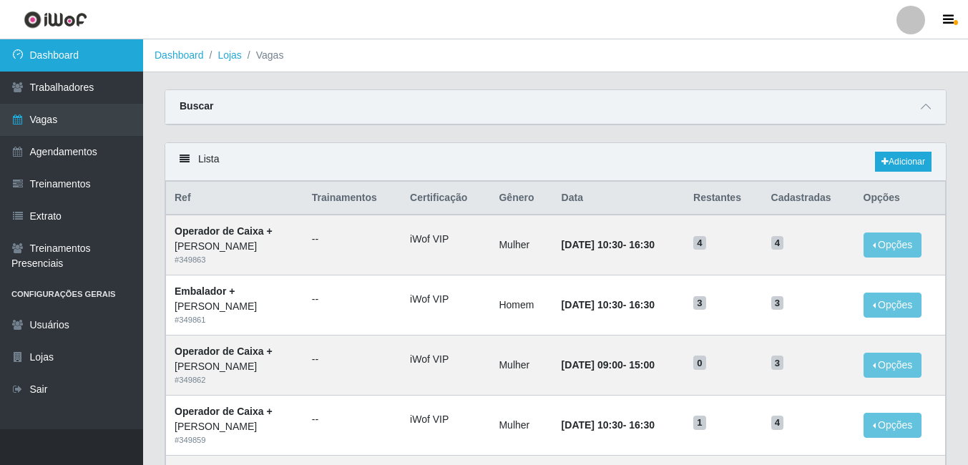
click at [75, 49] on link "Dashboard" at bounding box center [71, 55] width 143 height 32
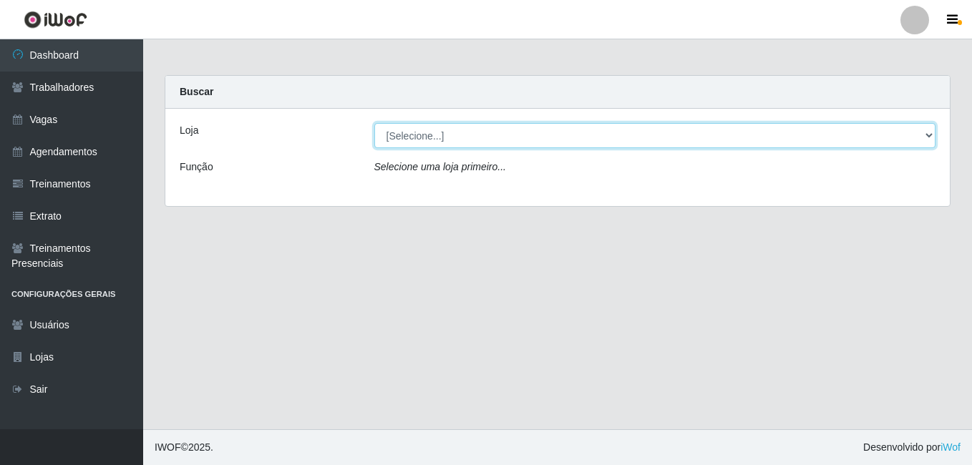
click at [924, 137] on select "[Selecione...] [PERSON_NAME]" at bounding box center [655, 135] width 562 height 25
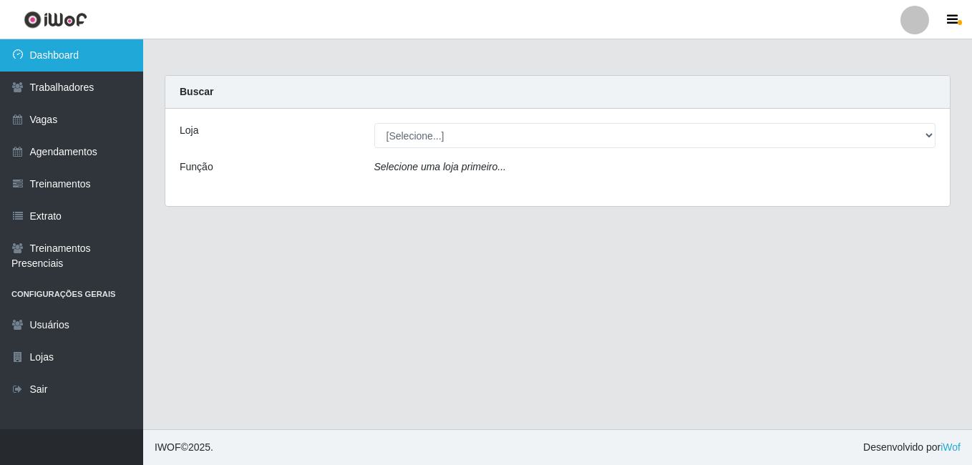
click at [67, 54] on link "Dashboard" at bounding box center [71, 55] width 143 height 32
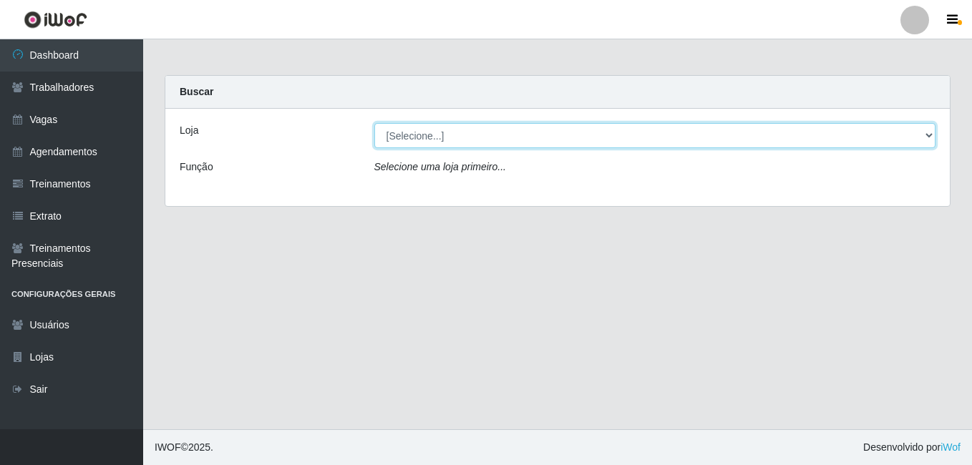
drag, startPoint x: 548, startPoint y: 133, endPoint x: 539, endPoint y: 149, distance: 17.9
click at [548, 133] on select "[Selecione...] [PERSON_NAME]" at bounding box center [655, 135] width 562 height 25
select select "430"
click at [374, 123] on select "[Selecione...] [PERSON_NAME]" at bounding box center [655, 135] width 562 height 25
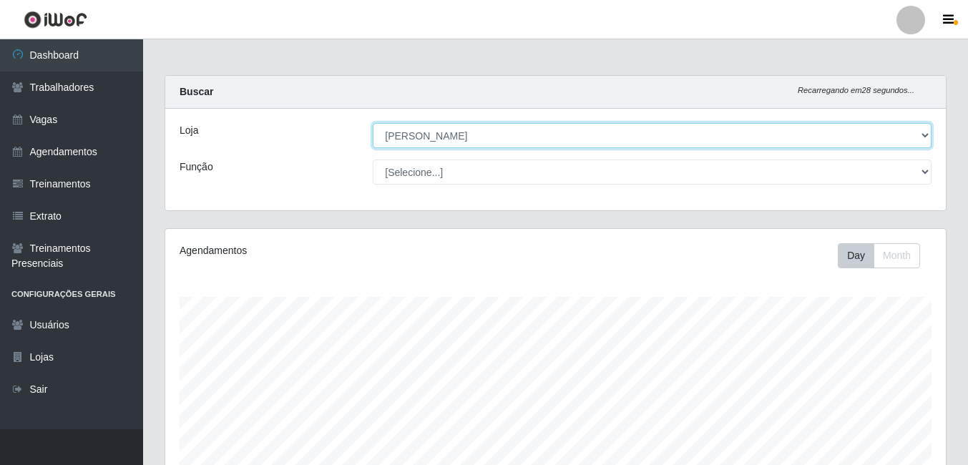
scroll to position [297, 781]
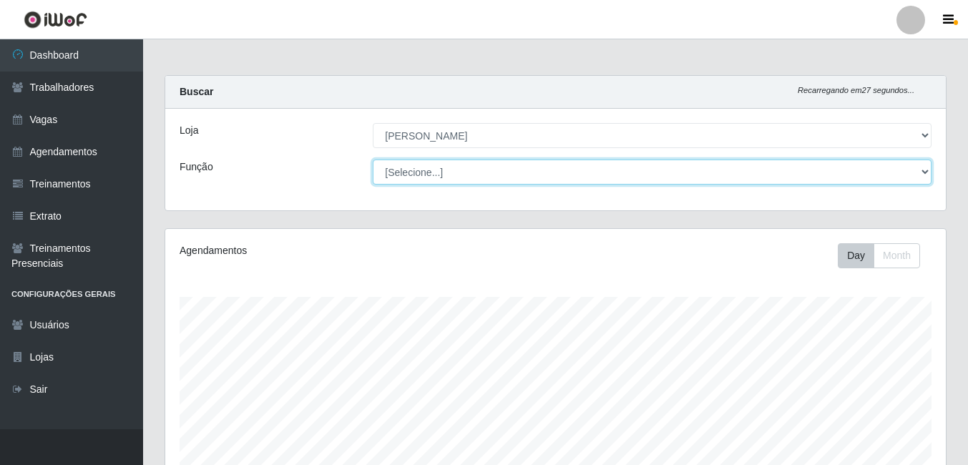
drag, startPoint x: 917, startPoint y: 174, endPoint x: 846, endPoint y: 172, distance: 71.6
click at [917, 174] on select "[Selecione...] Auxiliar de Estacionamento Auxiliar de Estacionamento + Auxiliar…" at bounding box center [652, 172] width 559 height 25
select select "1"
click at [373, 160] on select "[Selecione...] Auxiliar de Estacionamento Auxiliar de Estacionamento + Auxiliar…" at bounding box center [652, 172] width 559 height 25
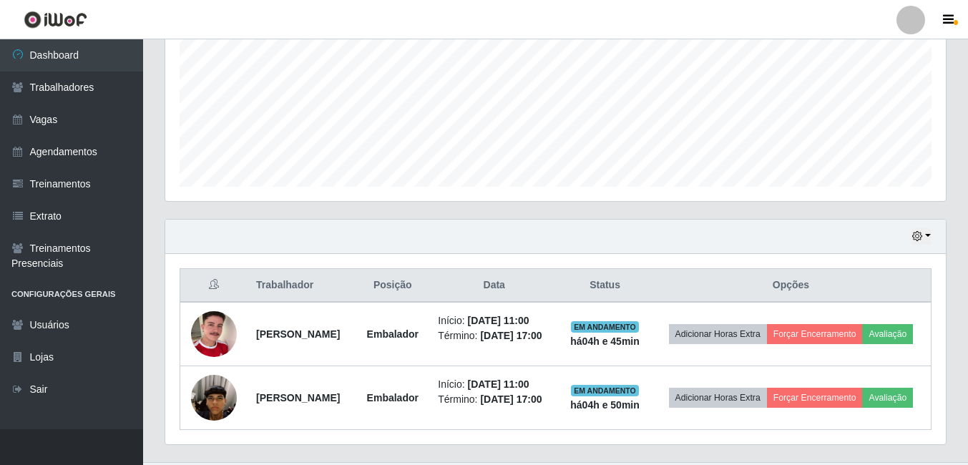
scroll to position [409, 0]
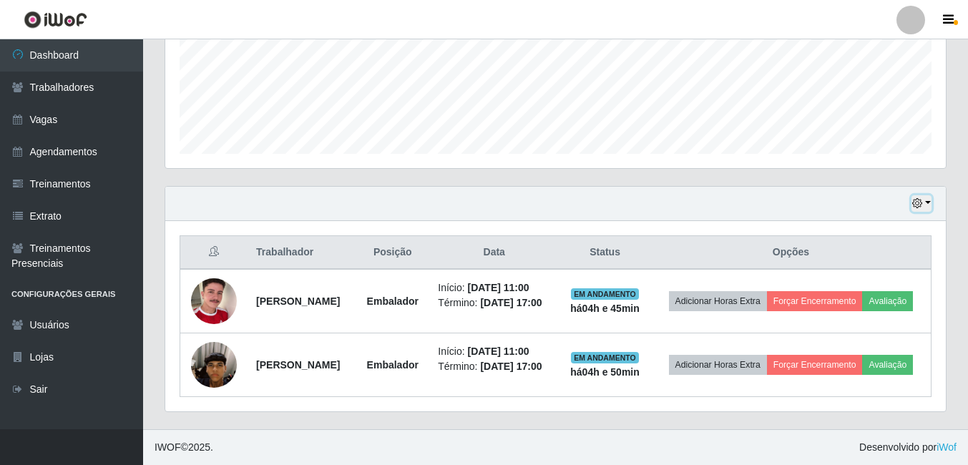
click at [927, 195] on button "button" at bounding box center [922, 203] width 20 height 16
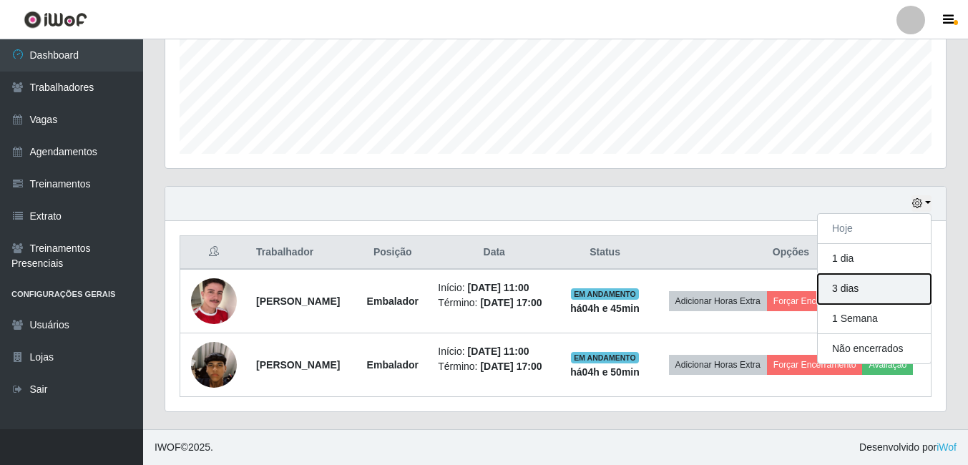
click at [864, 274] on button "3 dias" at bounding box center [874, 289] width 113 height 30
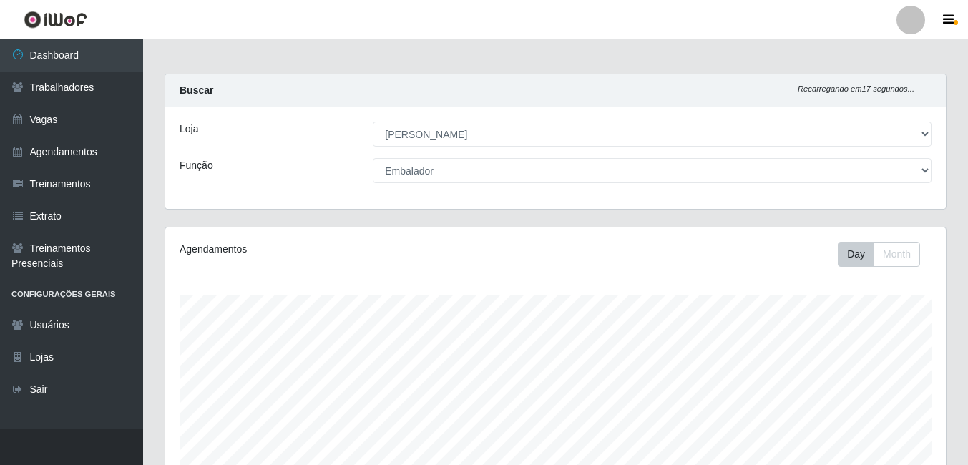
scroll to position [0, 0]
click at [957, 72] on main "Carregando... Buscar Recarregando em 16 segundos... Loja [Selecione...] Iskisit…" at bounding box center [555, 413] width 825 height 748
